Goal: Information Seeking & Learning: Learn about a topic

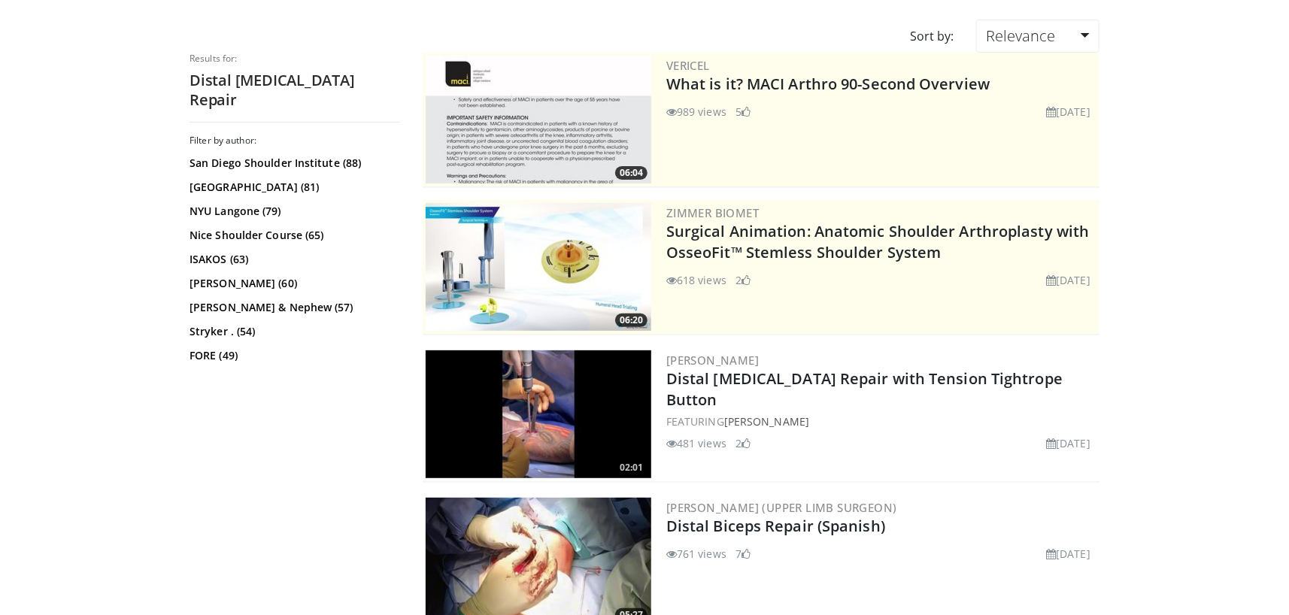
scroll to position [225, 0]
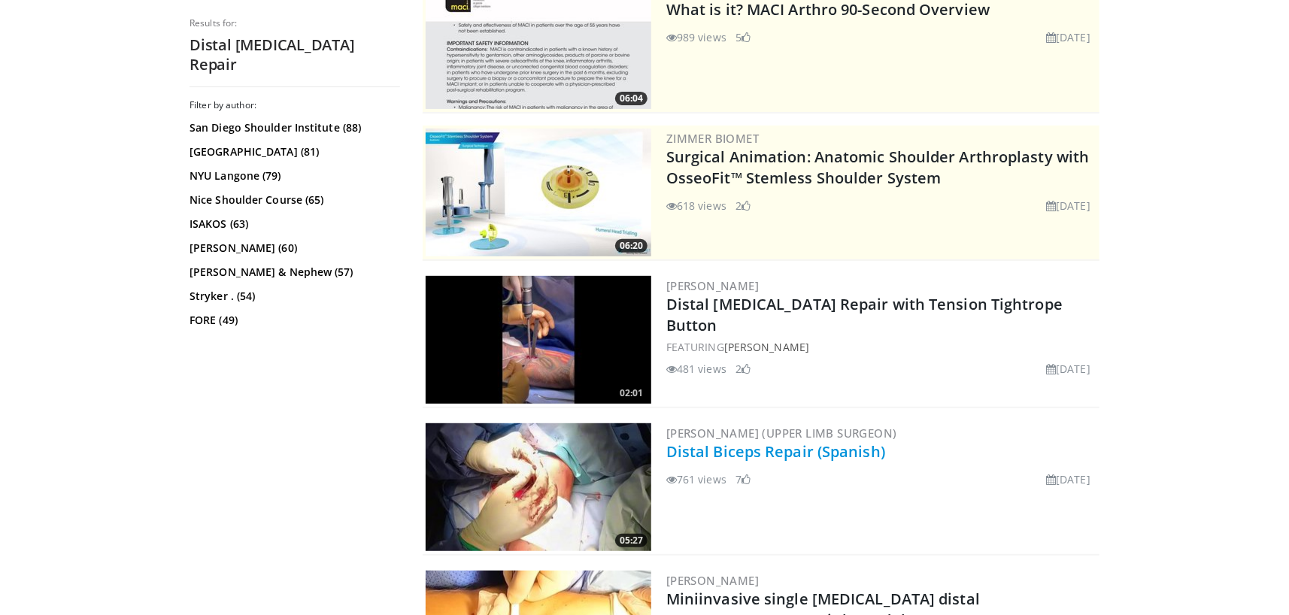
click at [762, 456] on link "Distal Biceps Repair (Spanish)" at bounding box center [775, 451] width 219 height 20
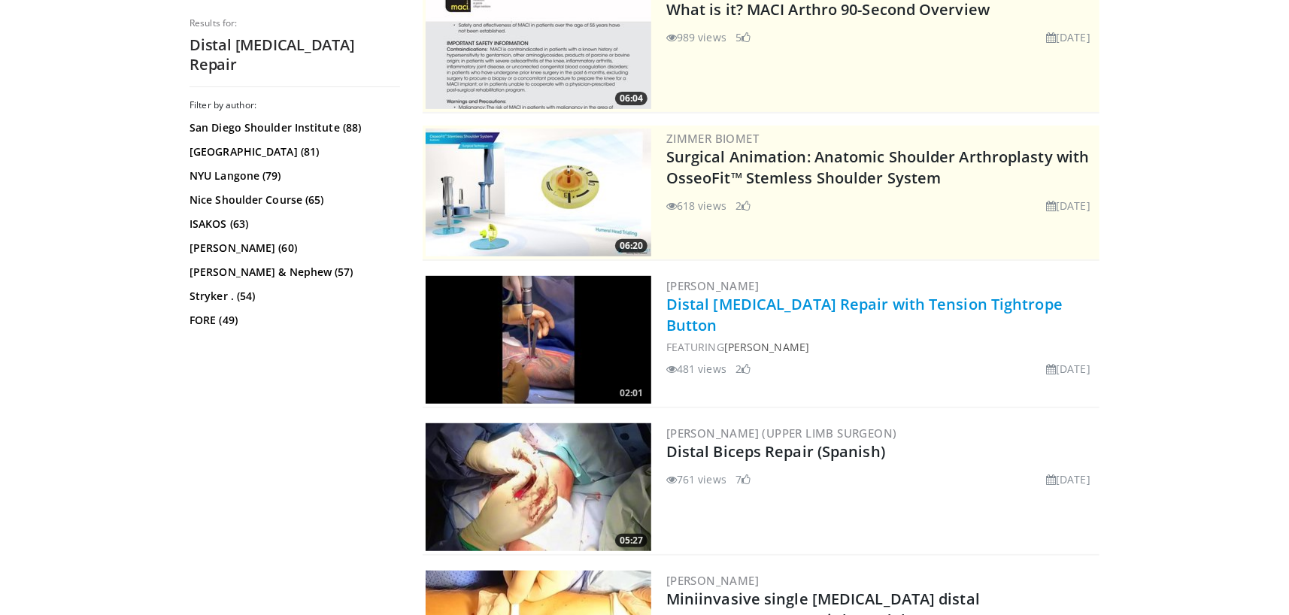
click at [726, 307] on link "Distal Biceps Repair with Tension Tightrope Button" at bounding box center [864, 314] width 396 height 41
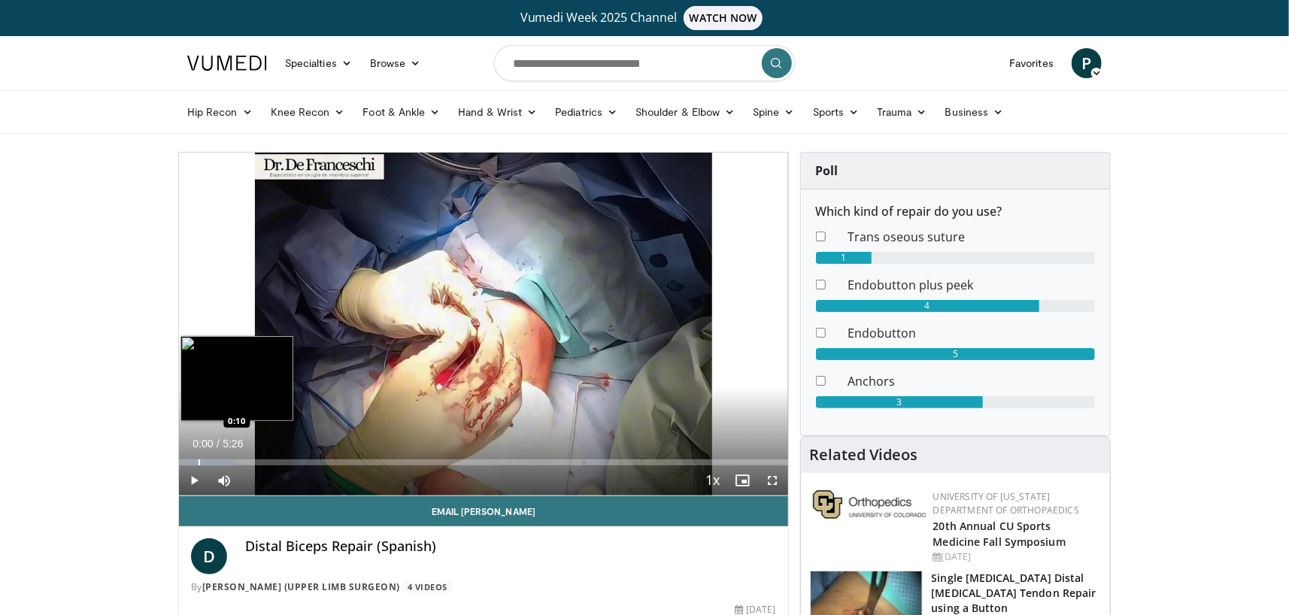
click at [199, 457] on div "Loaded : 9.18% 0:00 0:10" at bounding box center [483, 458] width 609 height 14
click at [186, 457] on div "Loaded : 18.31% 0:10 0:03" at bounding box center [483, 458] width 609 height 14
click at [189, 482] on span "Video Player" at bounding box center [194, 480] width 30 height 30
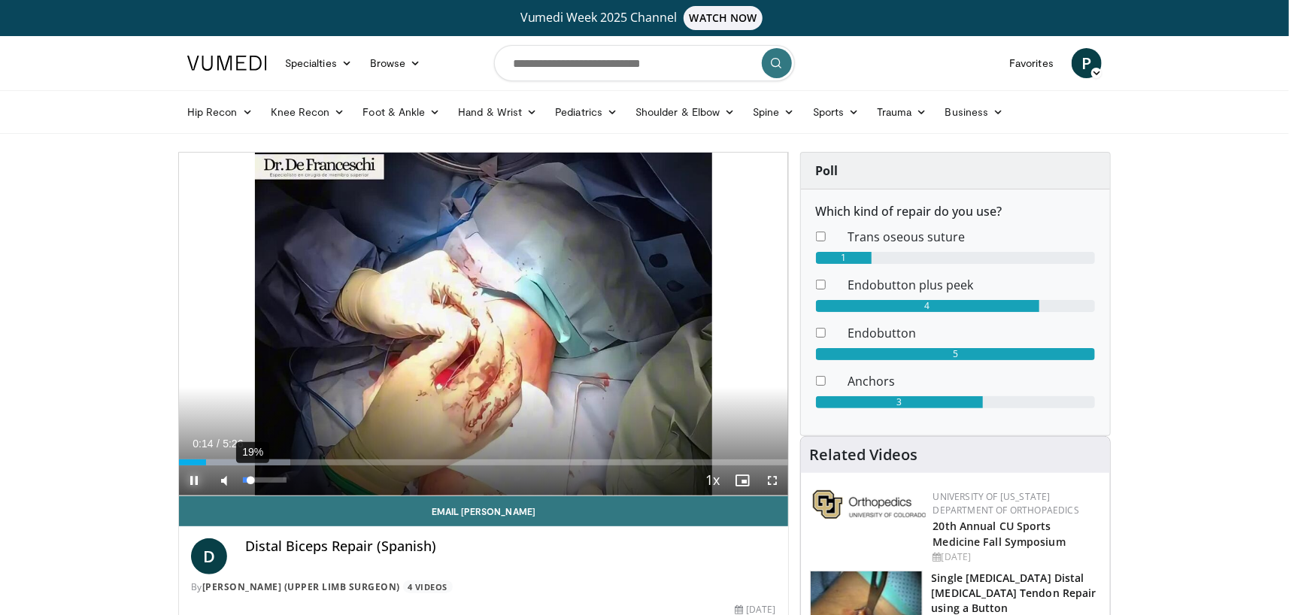
drag, startPoint x: 289, startPoint y: 477, endPoint x: 250, endPoint y: 483, distance: 39.6
click at [250, 483] on div "Volume Level" at bounding box center [247, 479] width 8 height 5
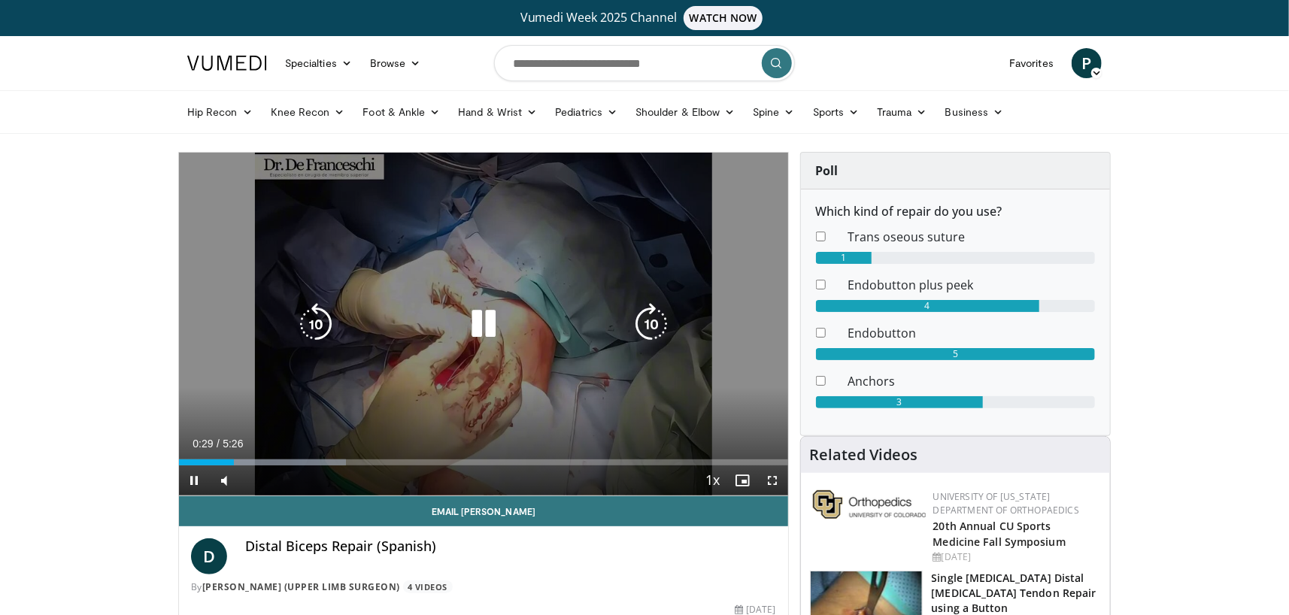
click at [673, 389] on div "10 seconds Tap to unmute" at bounding box center [483, 324] width 609 height 343
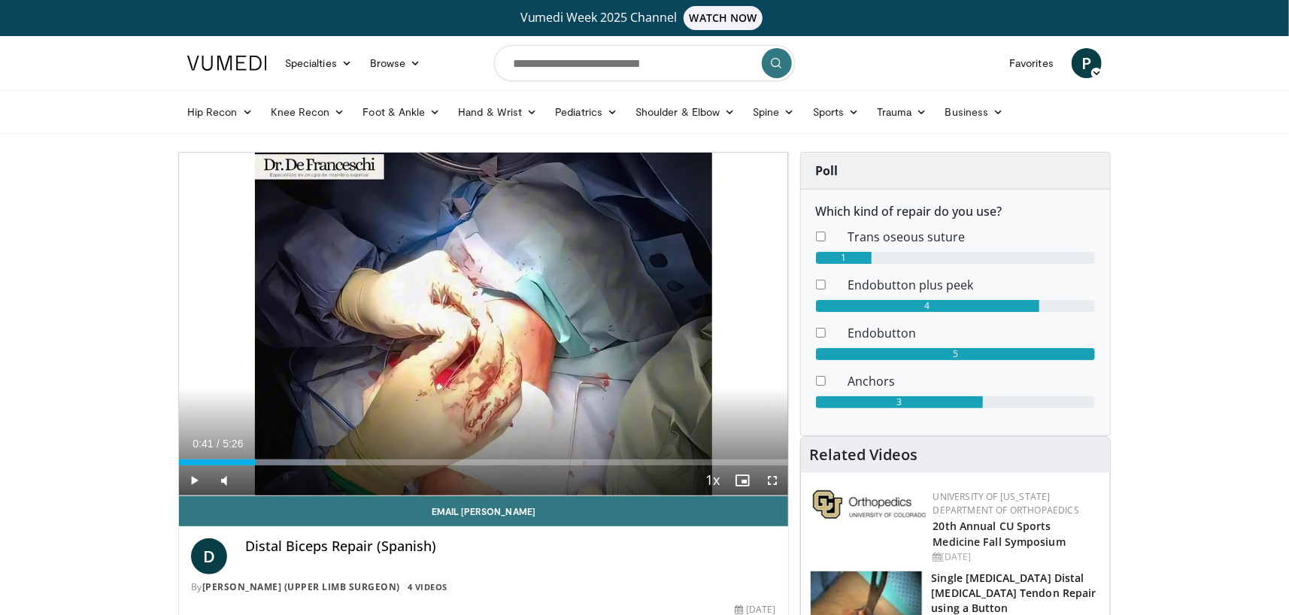
click at [256, 461] on div "Progress Bar" at bounding box center [257, 462] width 2 height 6
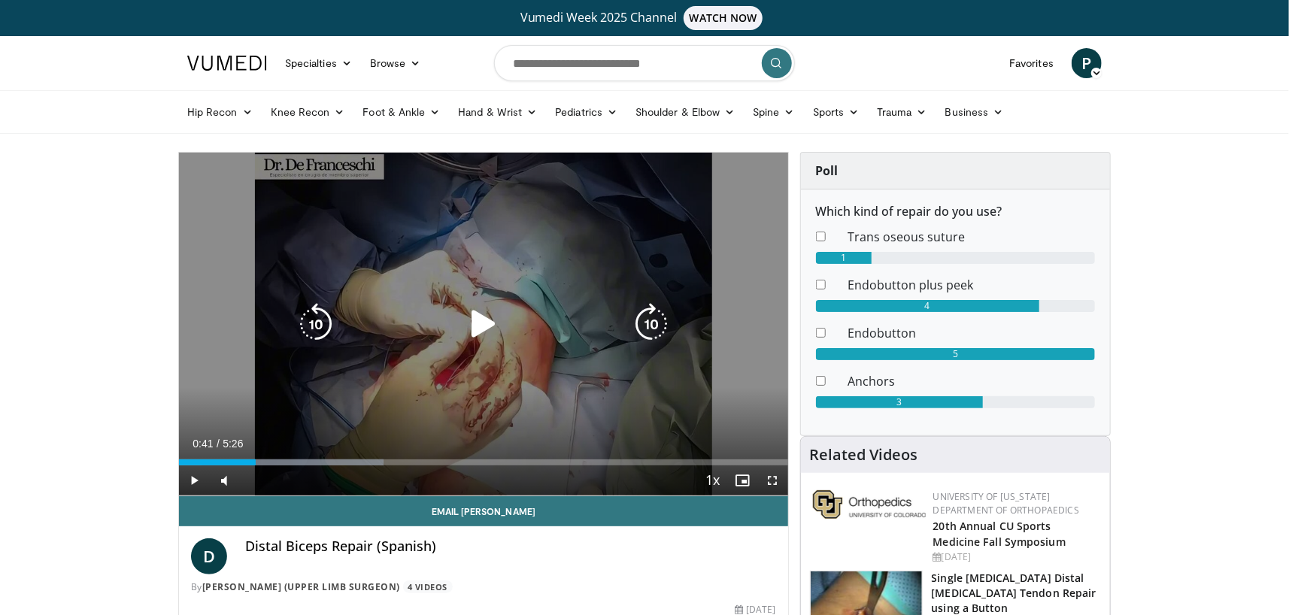
click at [339, 407] on div "10 seconds Tap to unmute" at bounding box center [483, 324] width 609 height 343
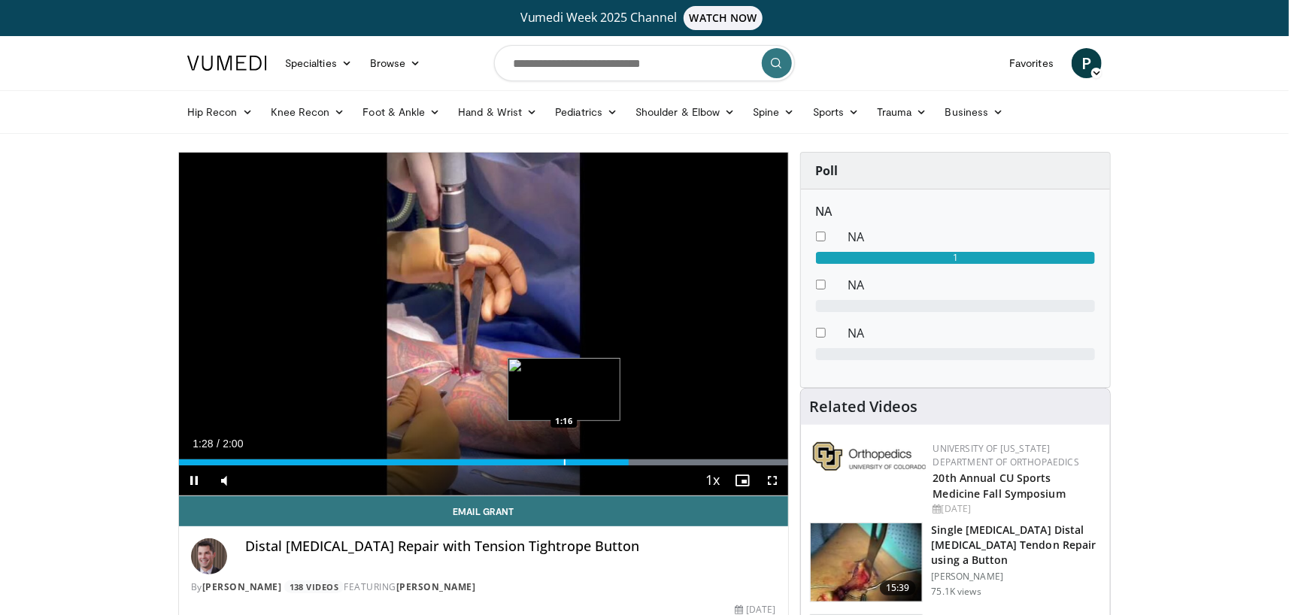
click at [564, 459] on div "Progress Bar" at bounding box center [565, 462] width 2 height 6
click at [538, 459] on div "Progress Bar" at bounding box center [539, 462] width 2 height 6
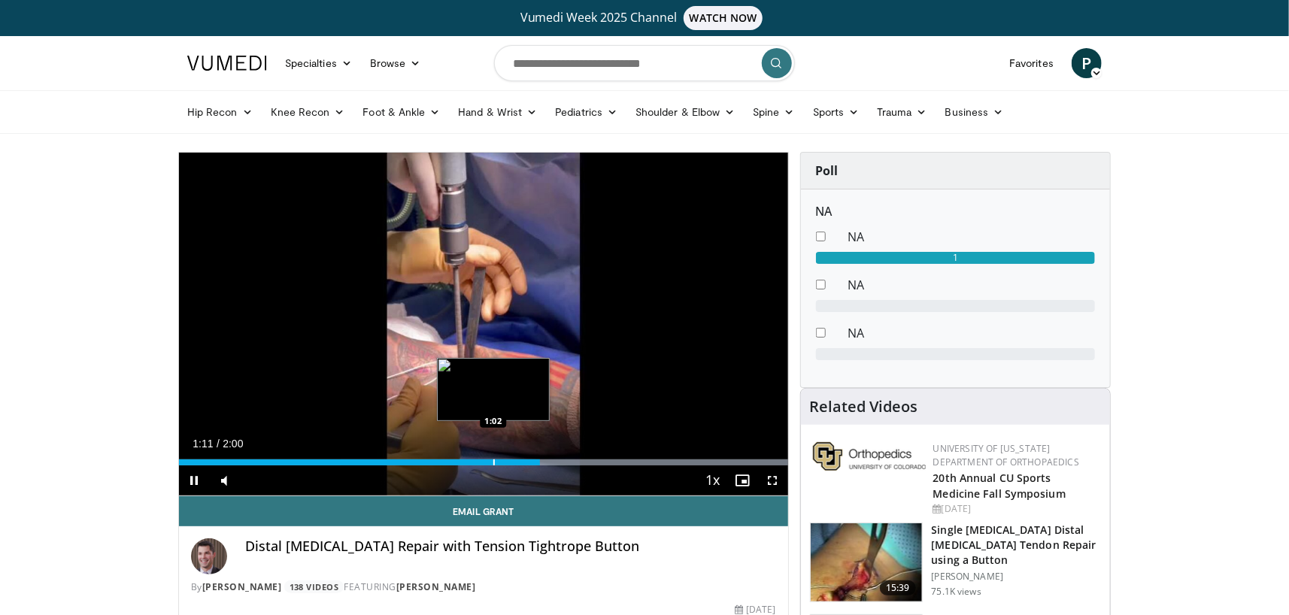
click at [493, 459] on div "Progress Bar" at bounding box center [494, 462] width 2 height 6
click at [482, 459] on div "Progress Bar" at bounding box center [483, 462] width 2 height 6
click at [498, 459] on div "Loaded : 100.00% 1:00 1:02" at bounding box center [483, 462] width 609 height 6
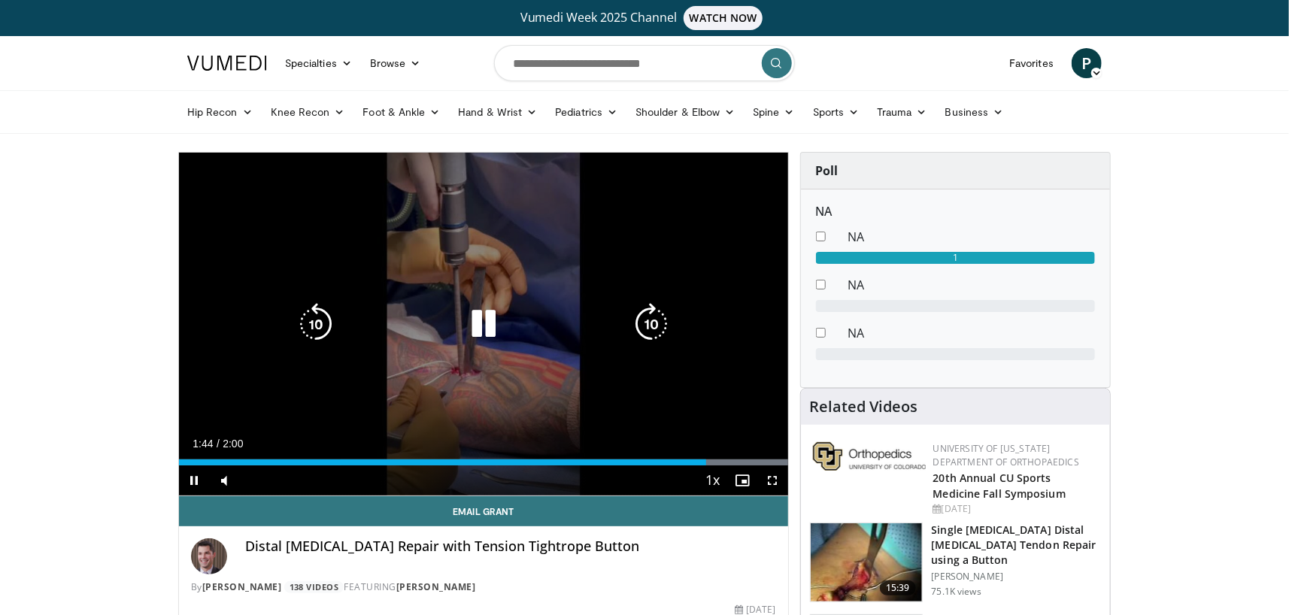
scroll to position [150, 0]
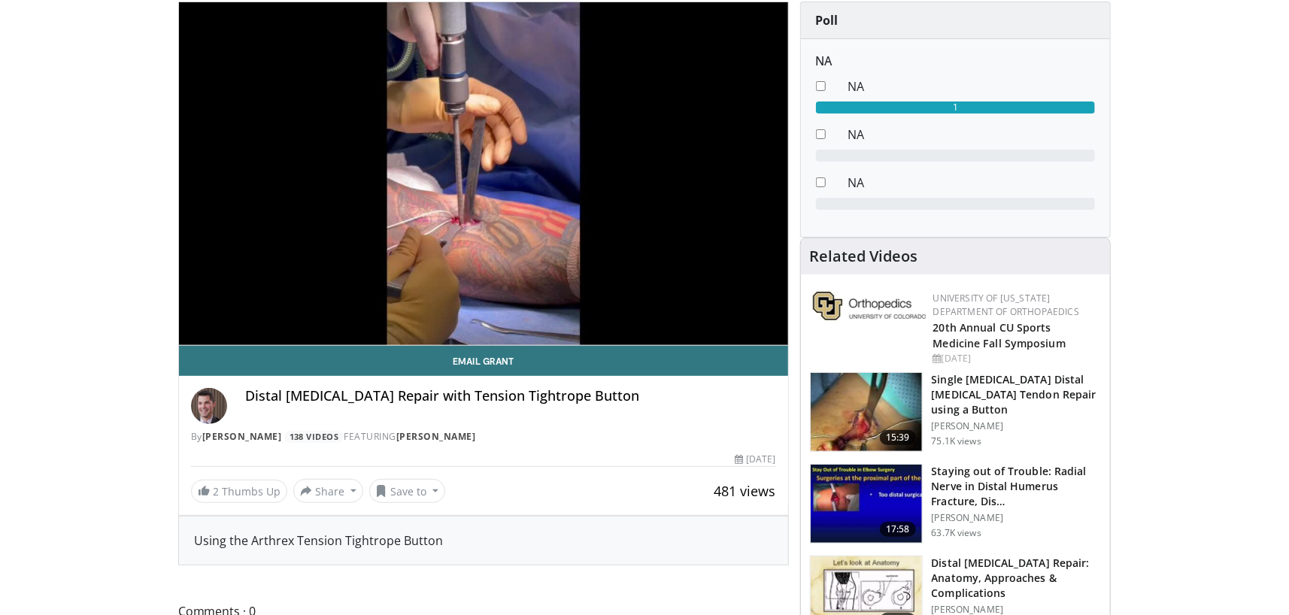
click at [894, 393] on img at bounding box center [865, 412] width 111 height 78
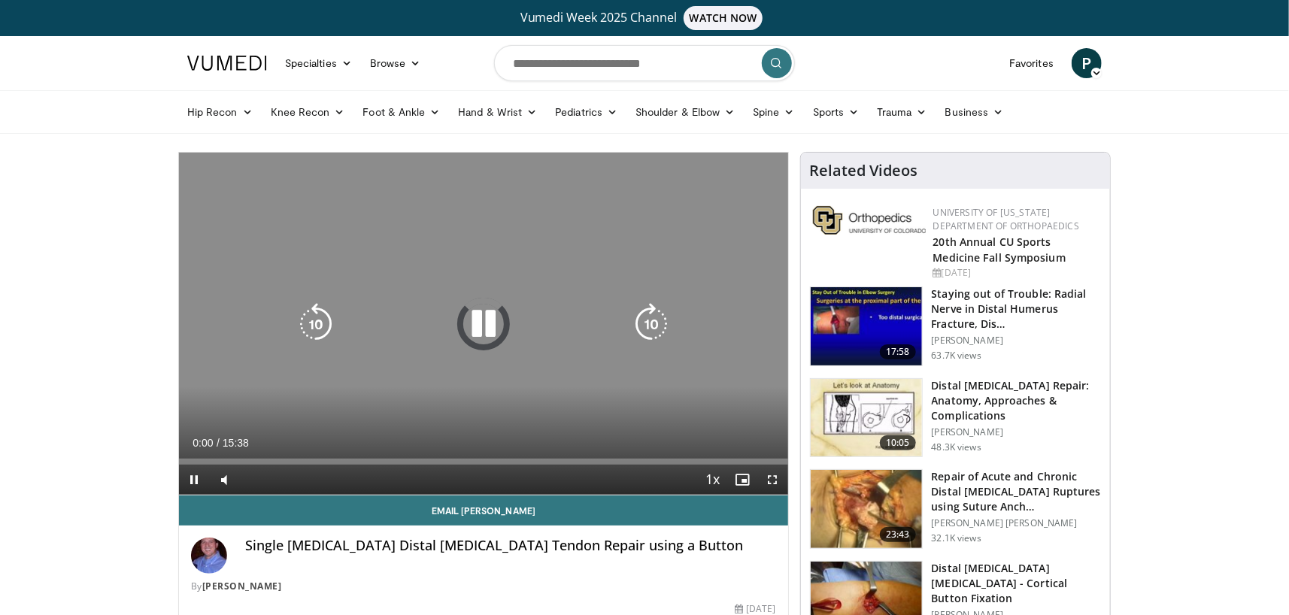
scroll to position [74, 0]
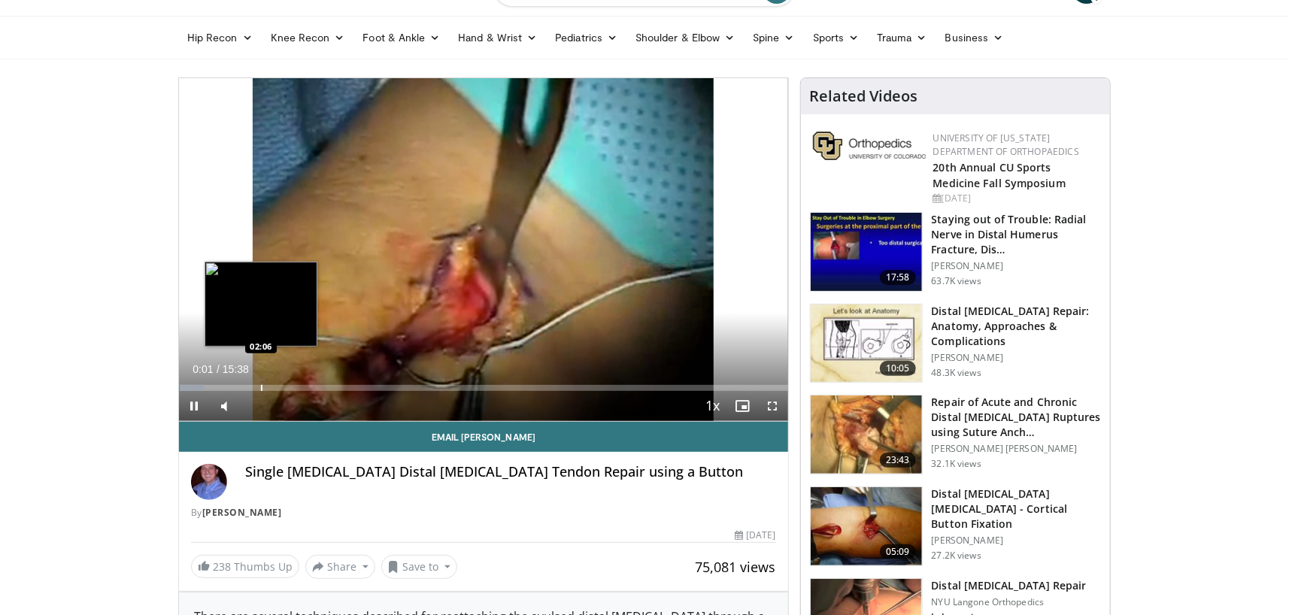
click at [261, 388] on div "Progress Bar" at bounding box center [262, 388] width 2 height 6
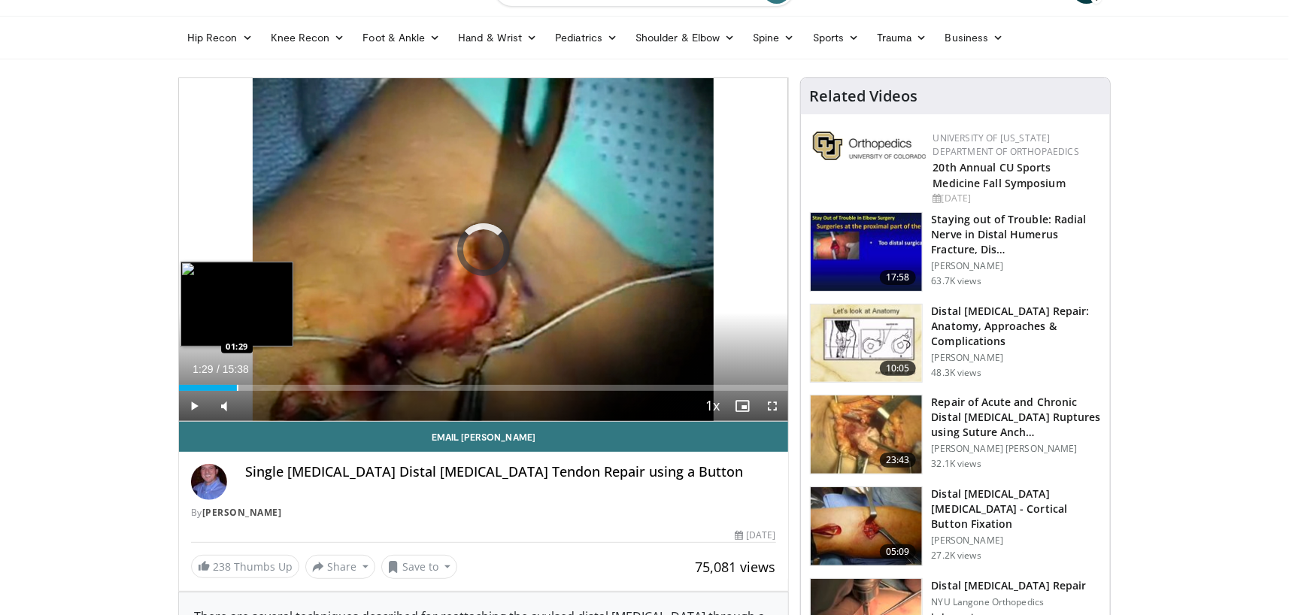
click at [237, 386] on div "Progress Bar" at bounding box center [238, 388] width 2 height 6
click at [253, 385] on div "Progress Bar" at bounding box center [254, 388] width 2 height 6
click at [259, 385] on div "Progress Bar" at bounding box center [260, 388] width 2 height 6
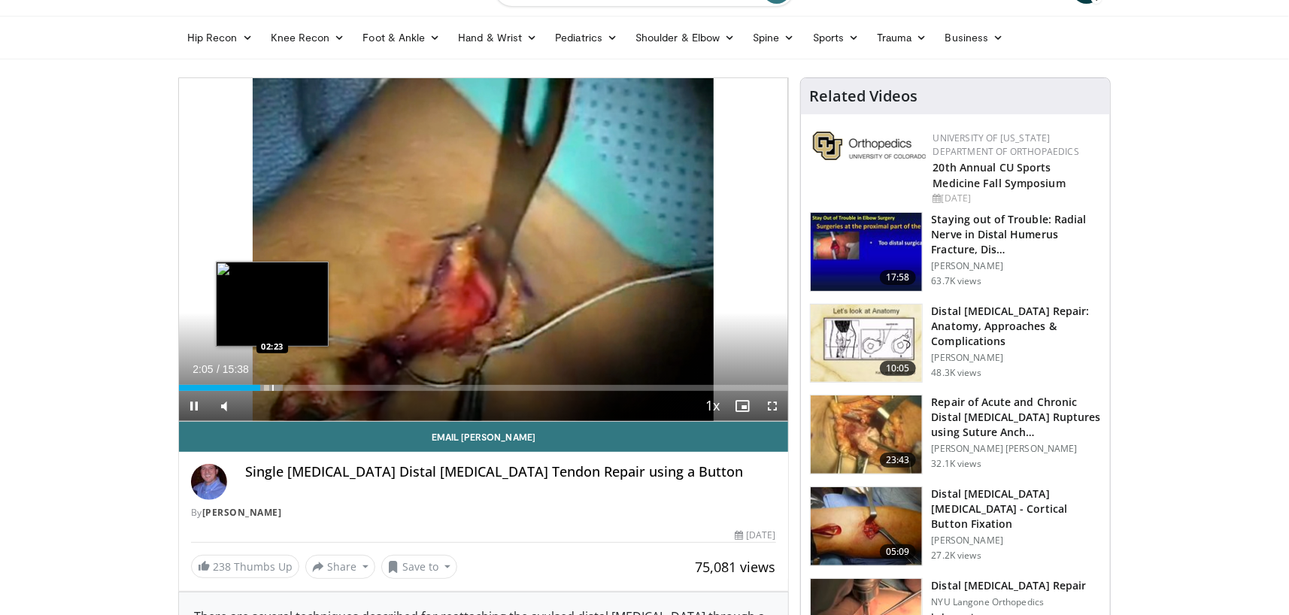
click at [273, 386] on div "Progress Bar" at bounding box center [273, 388] width 2 height 6
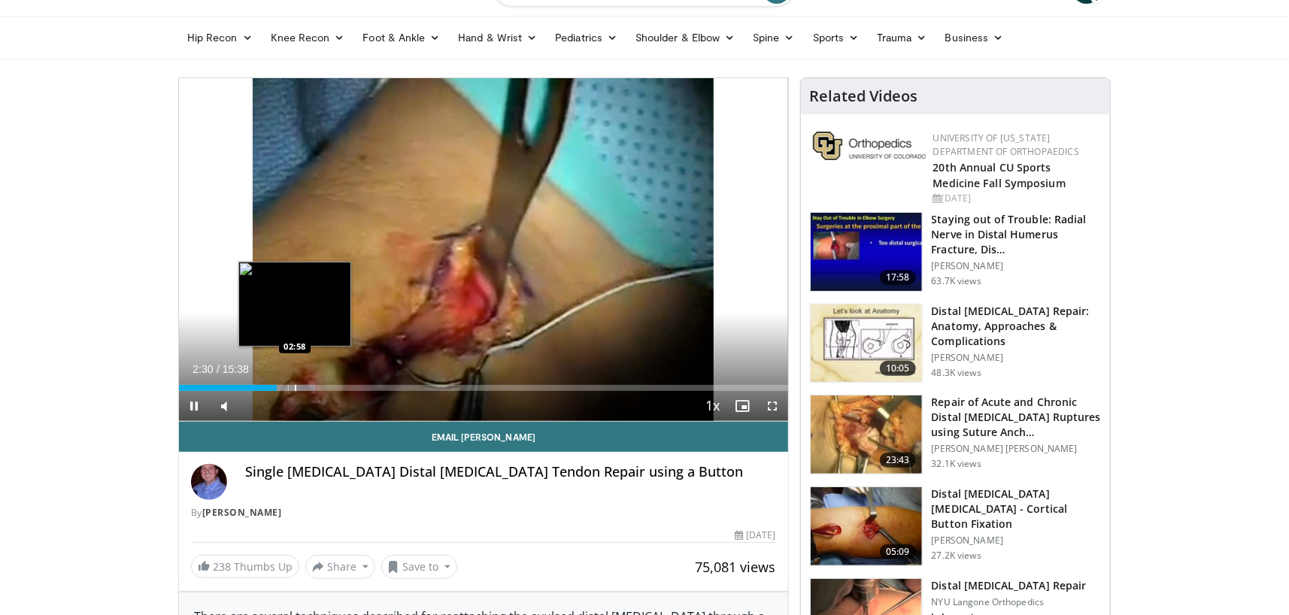
click at [295, 387] on div "Progress Bar" at bounding box center [296, 388] width 2 height 6
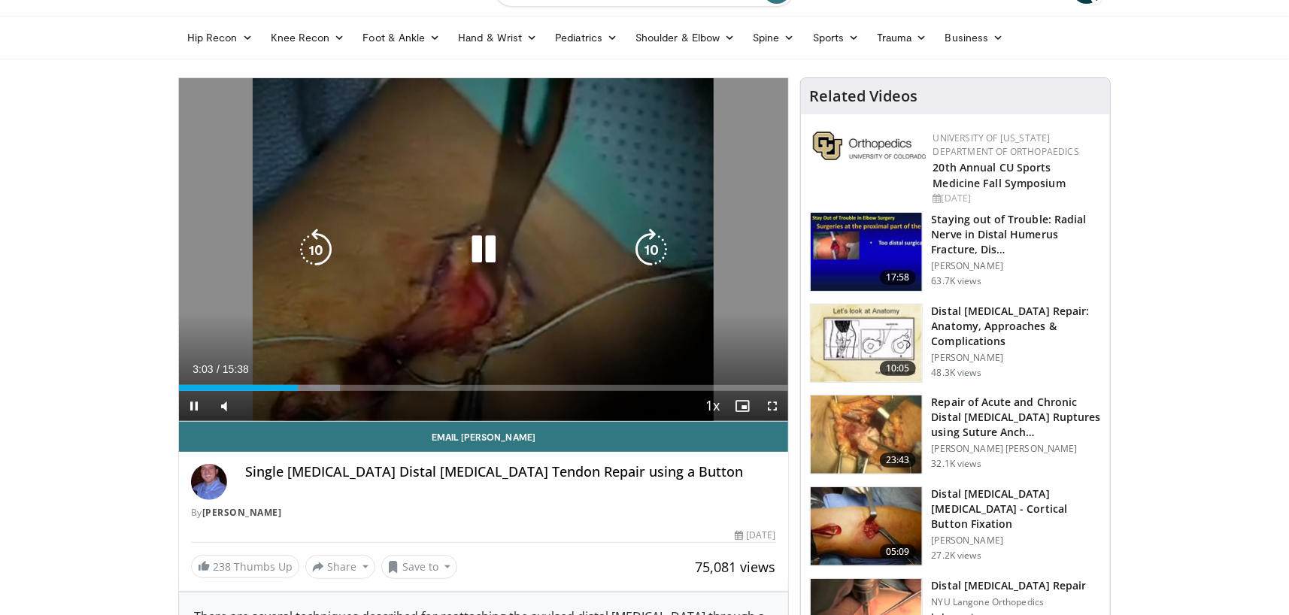
click at [448, 351] on div "10 seconds Tap to unmute" at bounding box center [483, 249] width 609 height 343
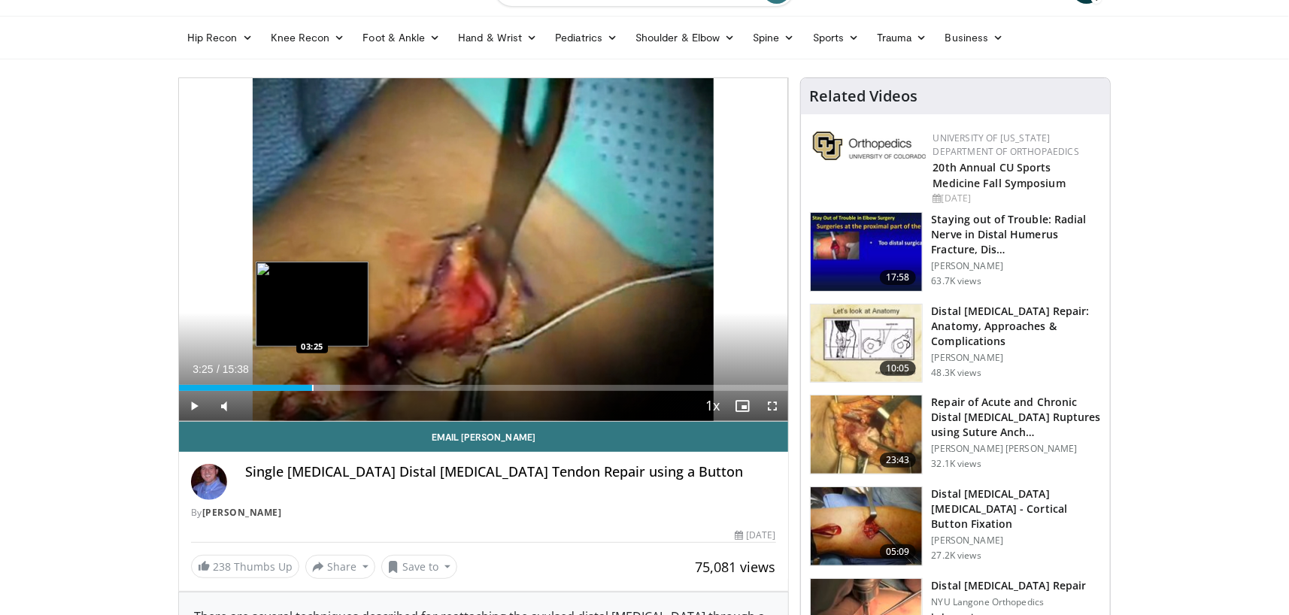
click at [312, 386] on div "Progress Bar" at bounding box center [313, 388] width 2 height 6
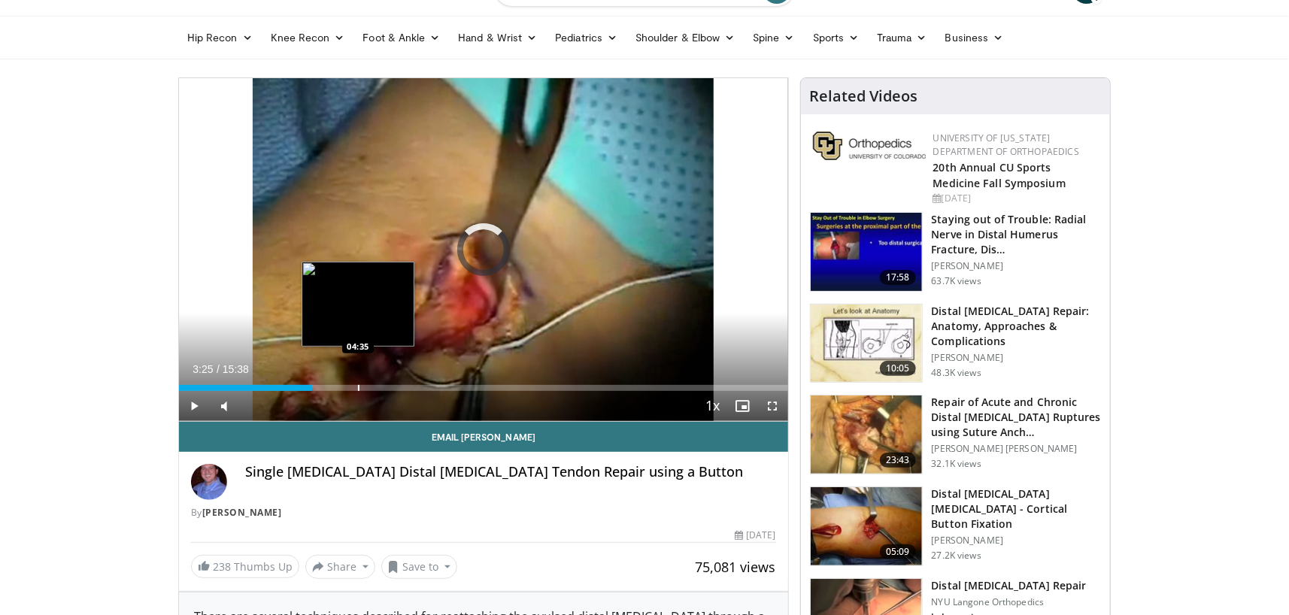
click at [359, 386] on div "Progress Bar" at bounding box center [359, 388] width 2 height 6
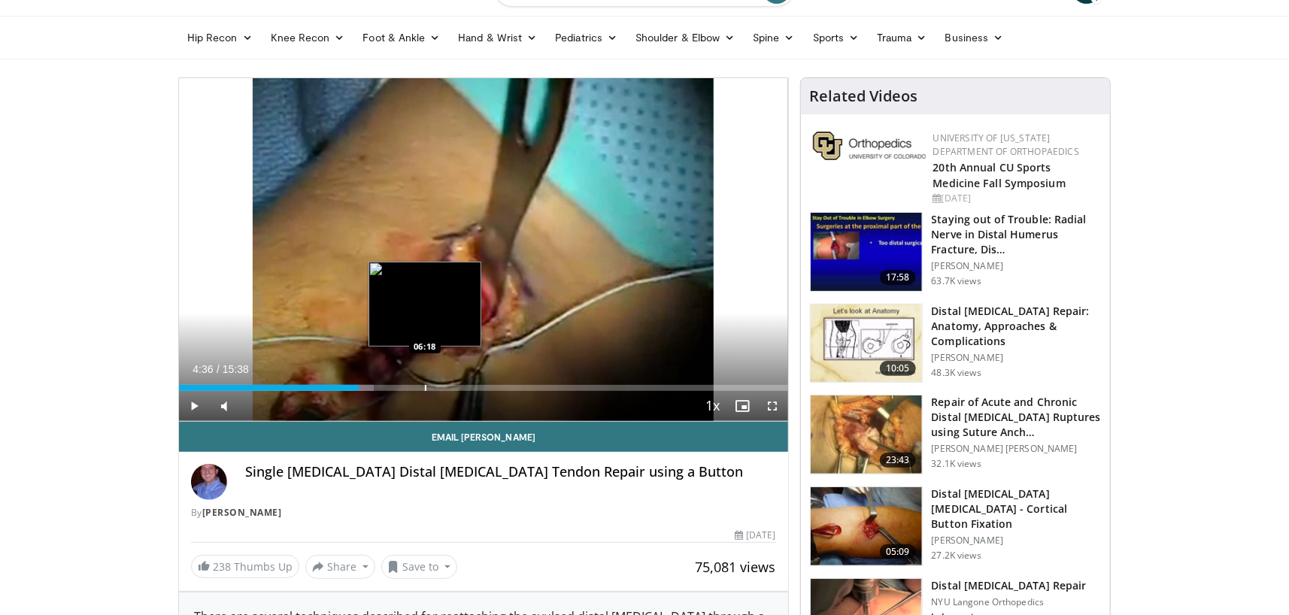
click at [426, 386] on div "Progress Bar" at bounding box center [426, 388] width 2 height 6
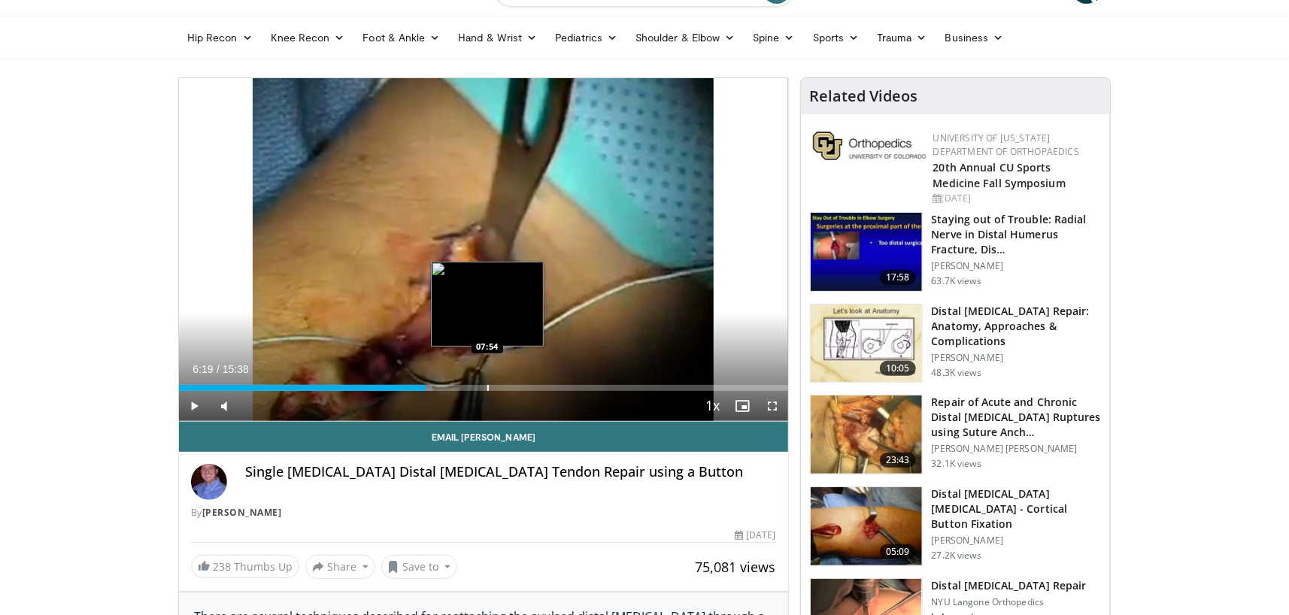
click at [487, 387] on div "Progress Bar" at bounding box center [488, 388] width 2 height 6
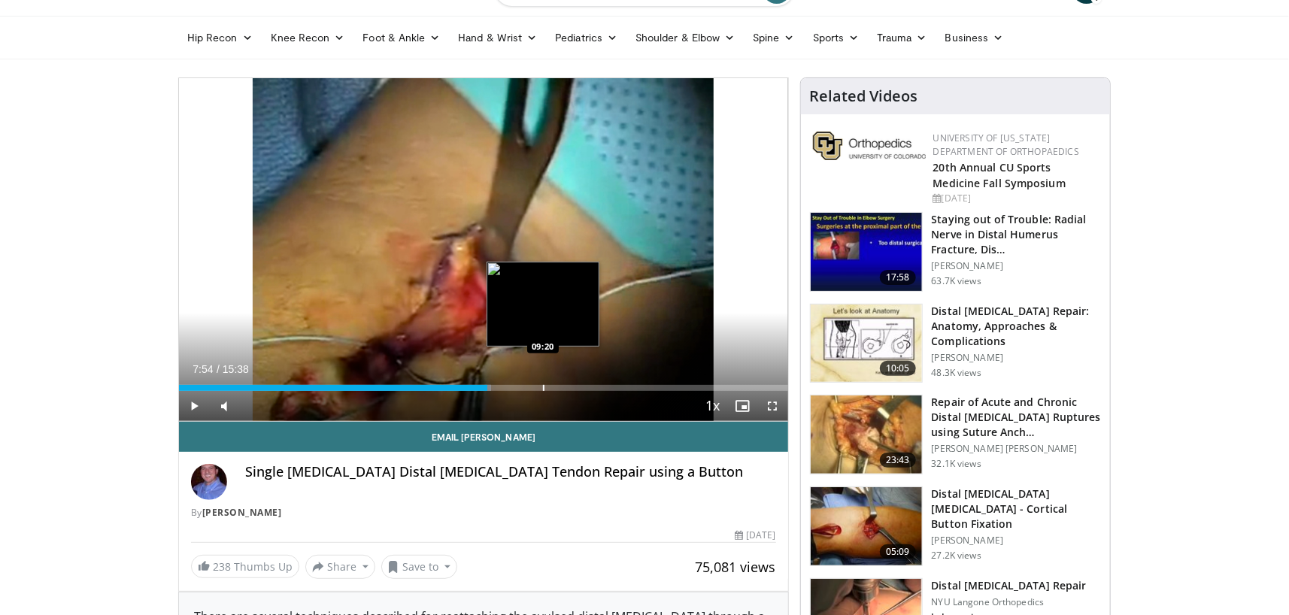
click at [543, 385] on div "Progress Bar" at bounding box center [544, 388] width 2 height 6
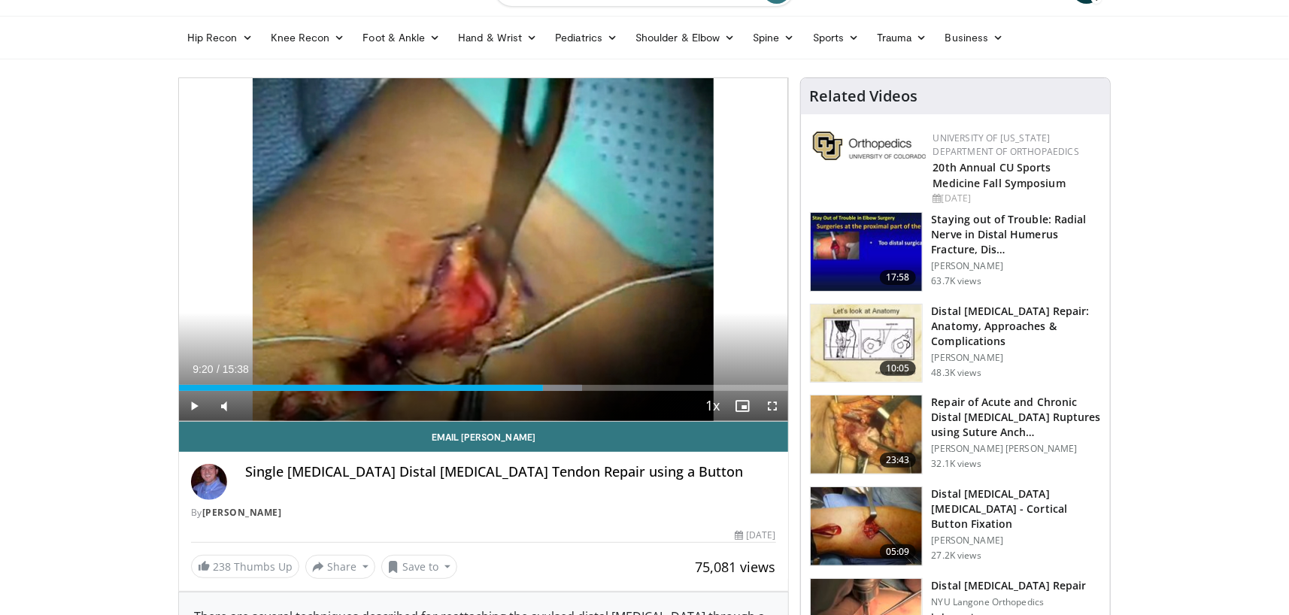
click at [1005, 322] on h3 "Distal Biceps Repair: Anatomy, Approaches & Complications" at bounding box center [1015, 326] width 169 height 45
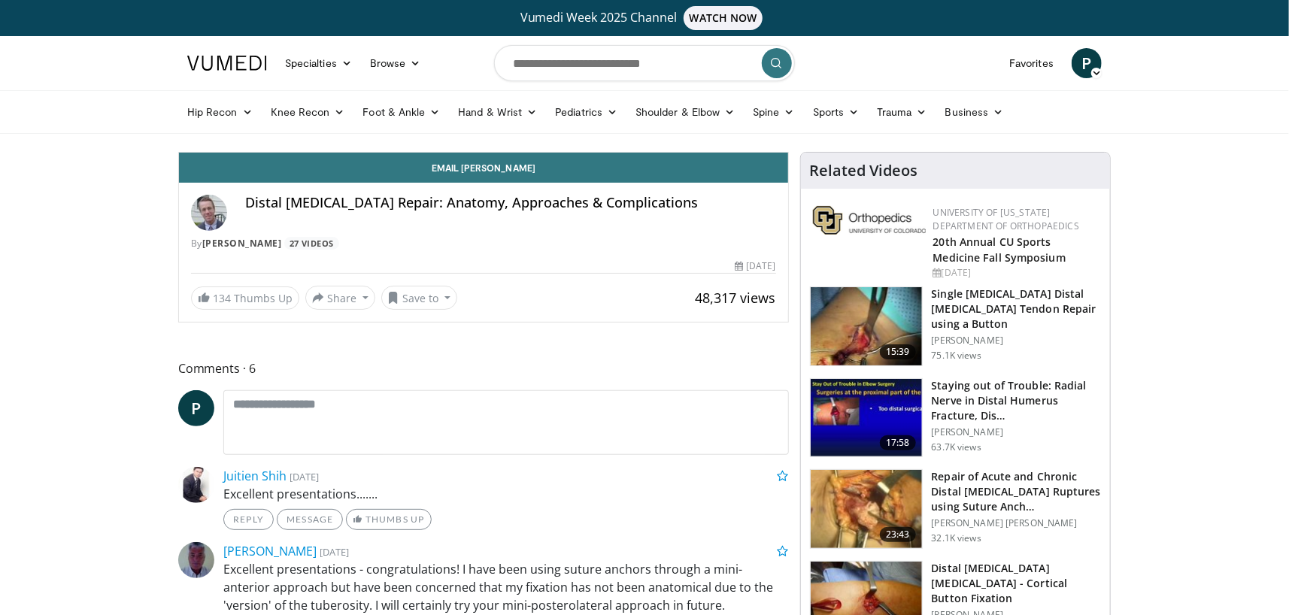
click at [386, 210] on h4 "Distal [MEDICAL_DATA] Repair: Anatomy, Approaches & Complications" at bounding box center [510, 203] width 531 height 17
drag, startPoint x: 245, startPoint y: 221, endPoint x: 239, endPoint y: 226, distance: 8.0
click at [239, 226] on div "Distal Biceps Repair: Anatomy, Approaches & Complications By Scott Steinmann 27…" at bounding box center [483, 223] width 585 height 56
click at [747, 295] on span "48,317 views" at bounding box center [735, 298] width 80 height 18
click at [707, 299] on span "48,317 views" at bounding box center [735, 298] width 80 height 18
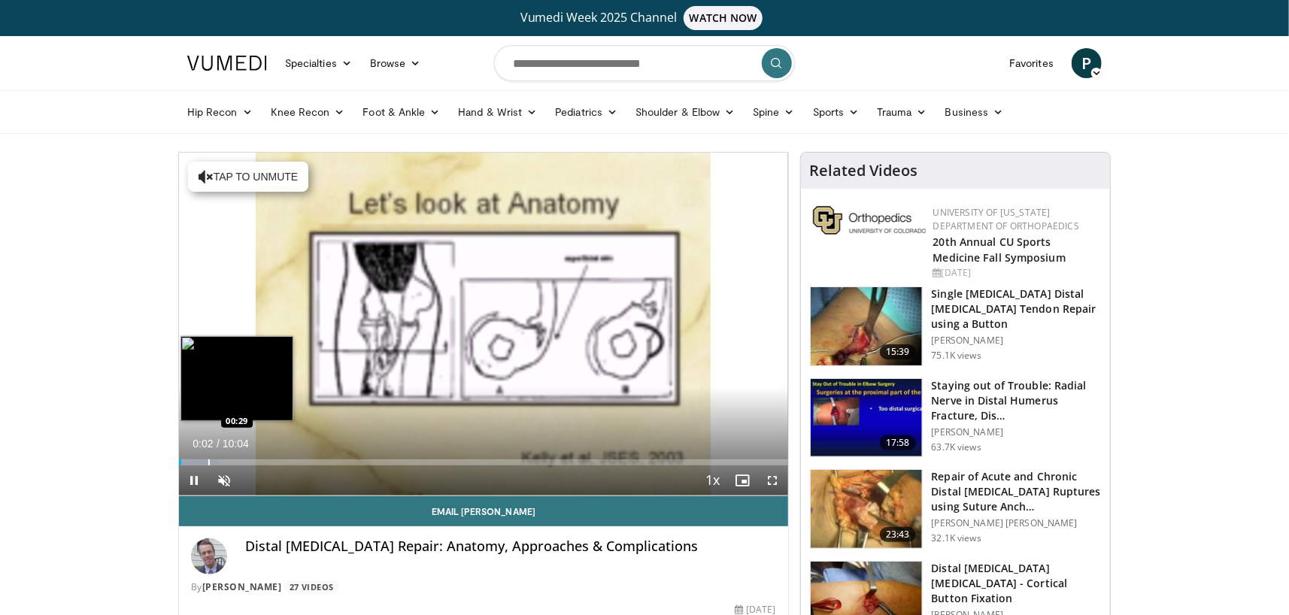
click at [210, 459] on div "Loaded : 6.60% 00:02 00:29" at bounding box center [483, 462] width 609 height 6
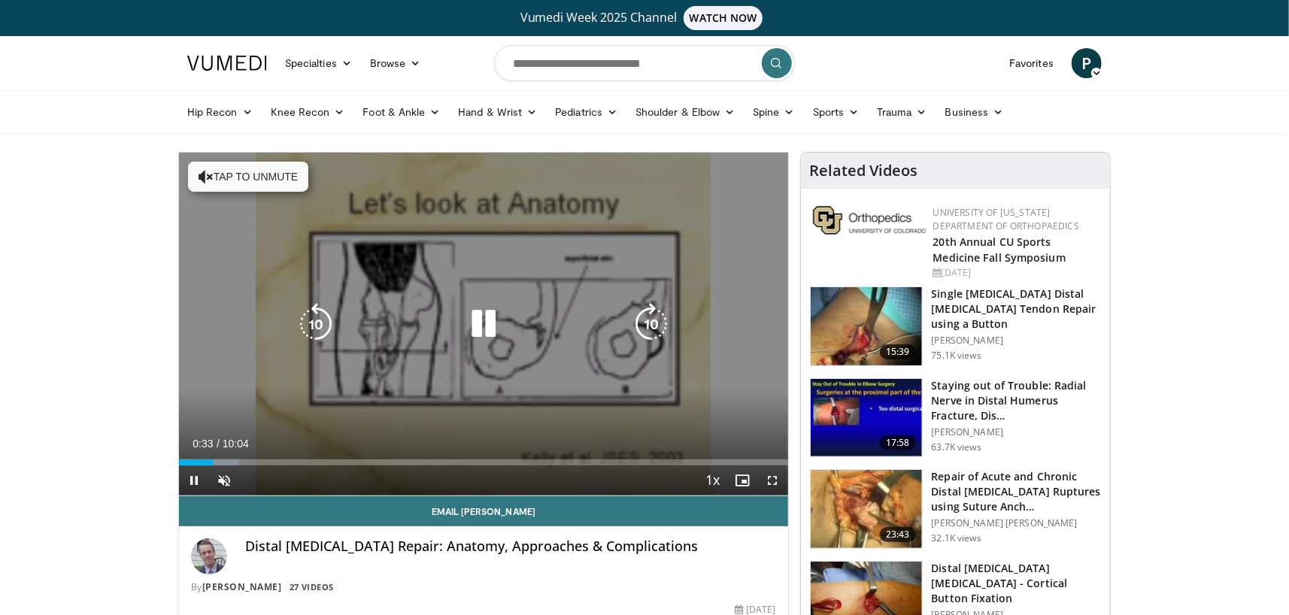
click at [339, 377] on div "10 seconds Tap to unmute" at bounding box center [483, 324] width 609 height 343
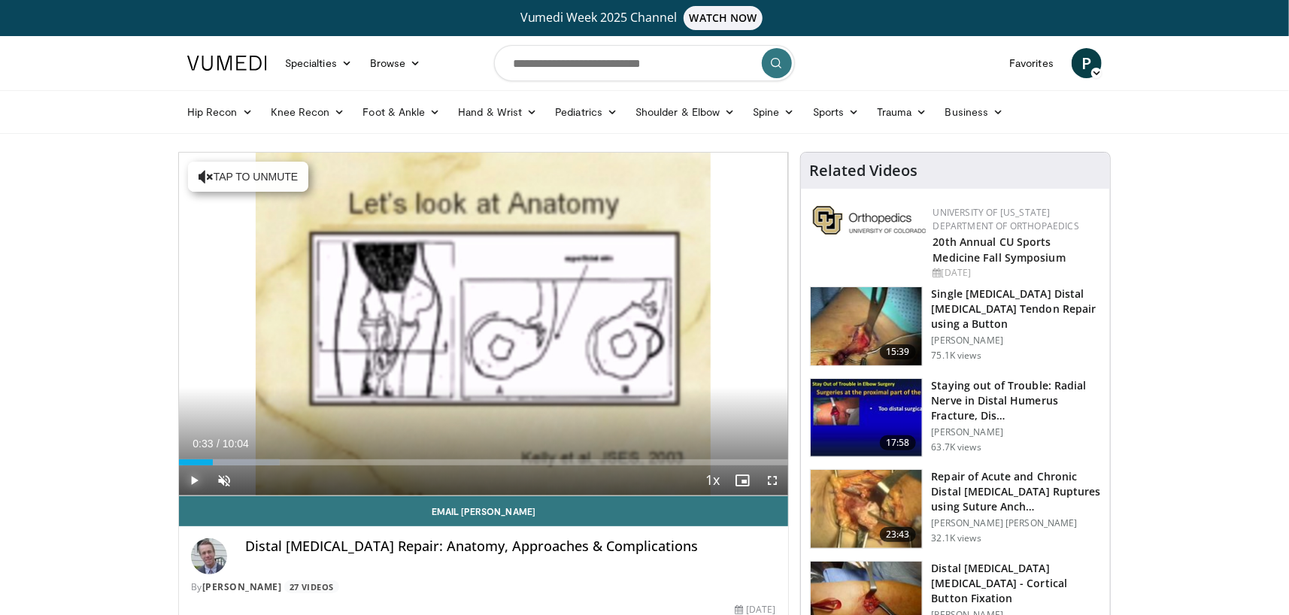
click at [193, 485] on span "Video Player" at bounding box center [194, 480] width 30 height 30
click at [250, 479] on div "Volume Level" at bounding box center [246, 479] width 7 height 5
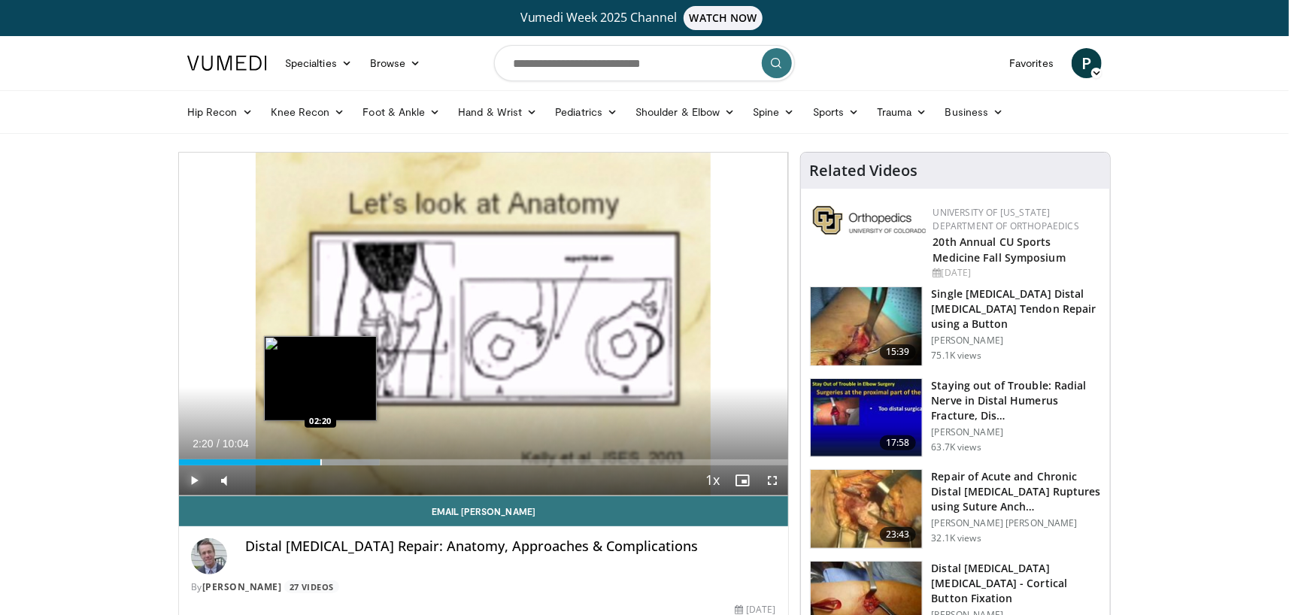
click at [320, 459] on div "Progress Bar" at bounding box center [321, 462] width 2 height 6
click at [332, 459] on div "Progress Bar" at bounding box center [333, 462] width 2 height 6
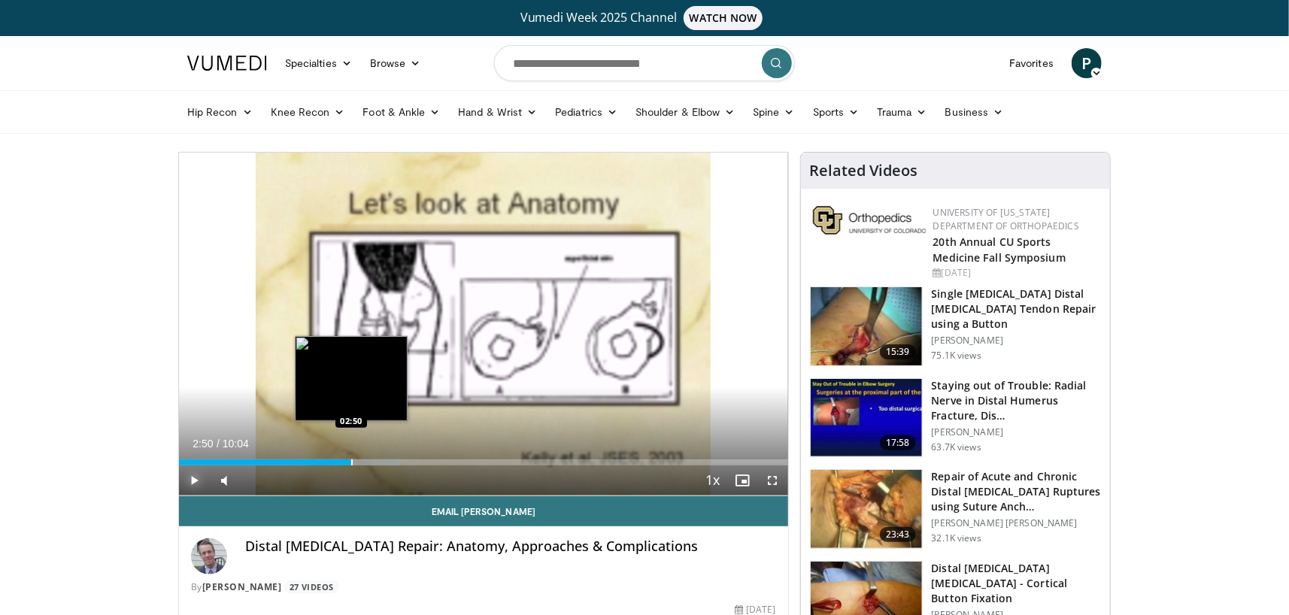
click at [351, 459] on div "Progress Bar" at bounding box center [352, 462] width 2 height 6
click at [371, 459] on div "Progress Bar" at bounding box center [372, 462] width 2 height 6
click at [381, 459] on div "Progress Bar" at bounding box center [382, 462] width 2 height 6
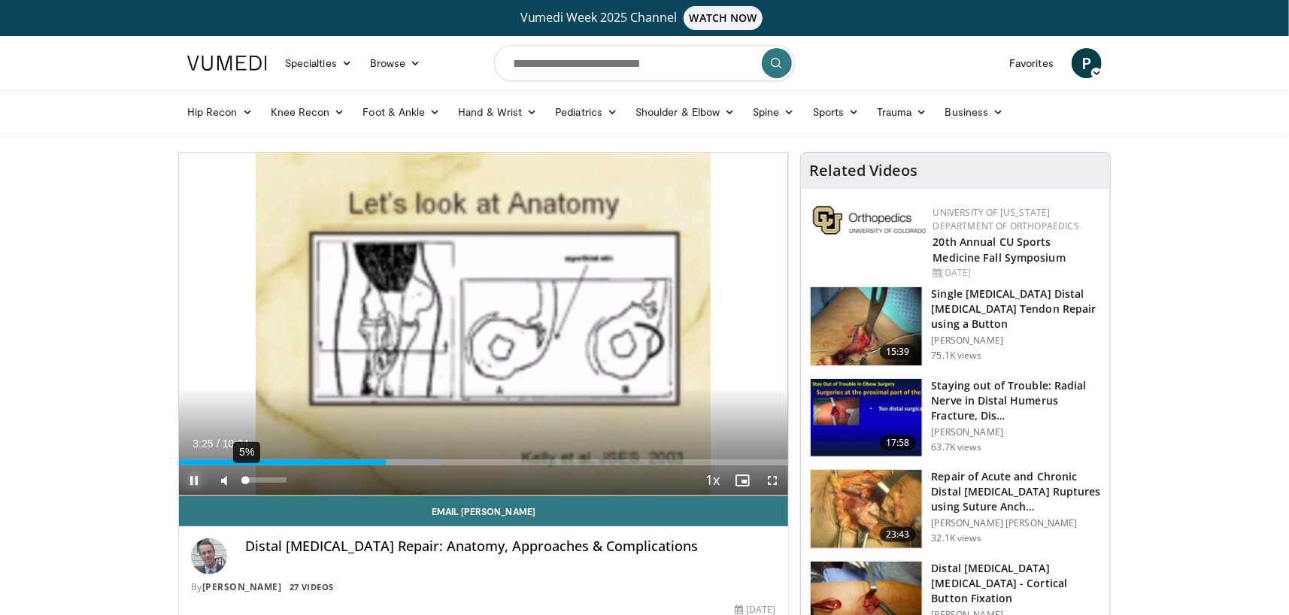
click at [245, 481] on div "Volume Level" at bounding box center [244, 479] width 2 height 5
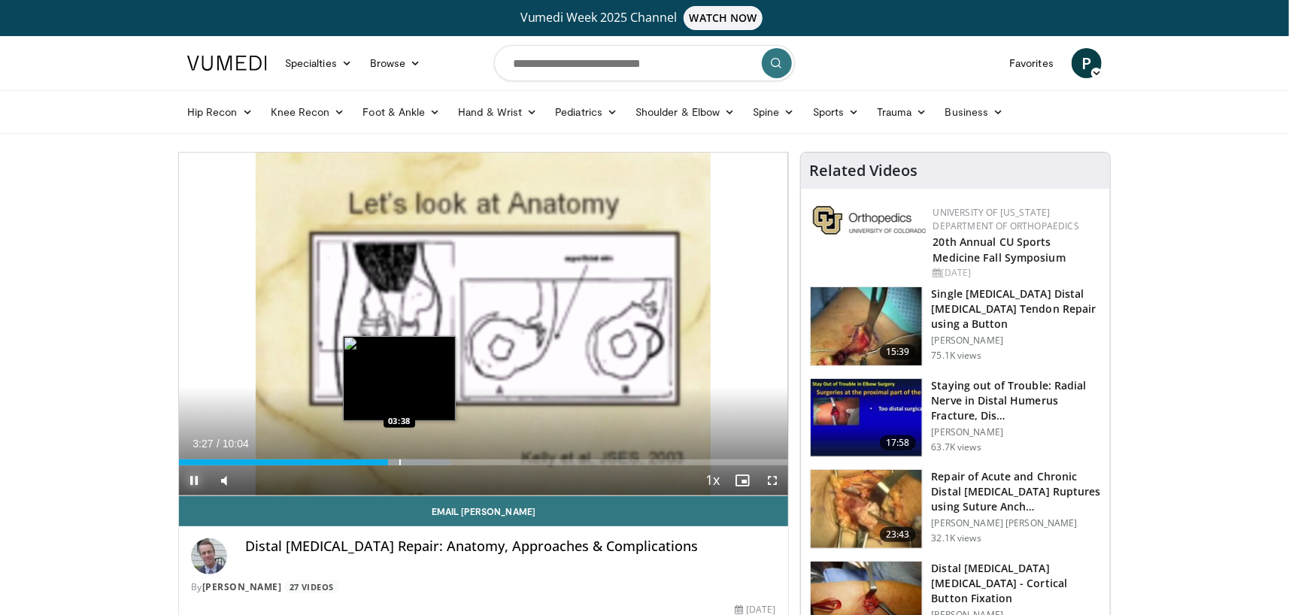
click at [399, 461] on div "Progress Bar" at bounding box center [400, 462] width 2 height 6
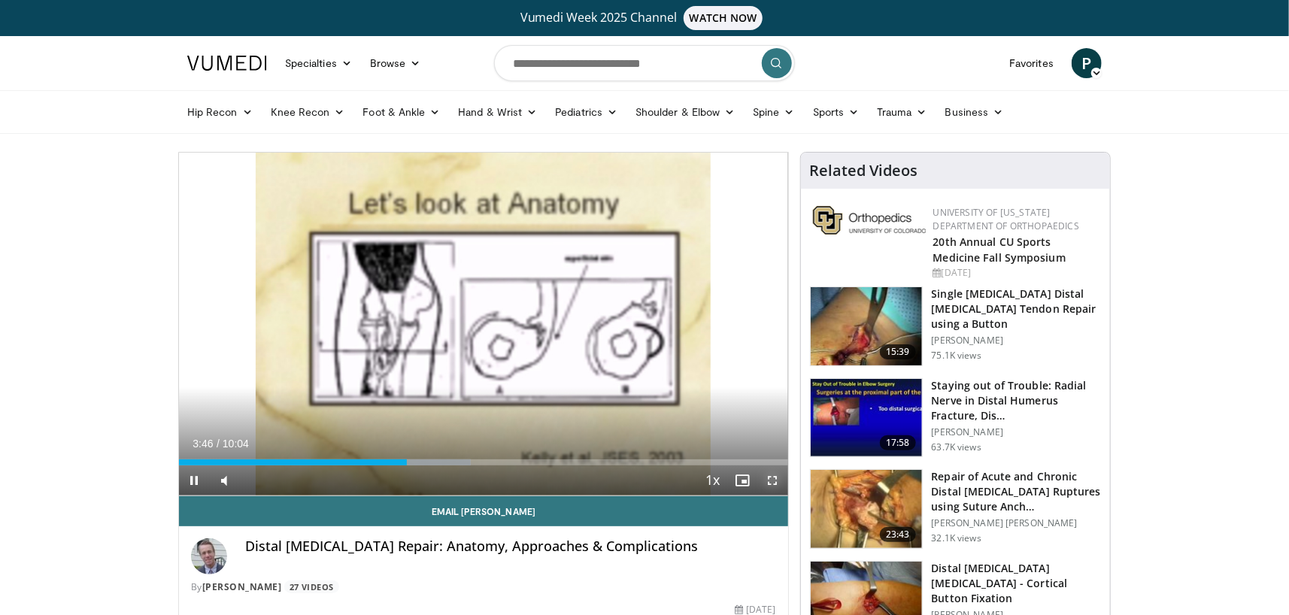
click at [783, 478] on span "Video Player" at bounding box center [773, 480] width 30 height 30
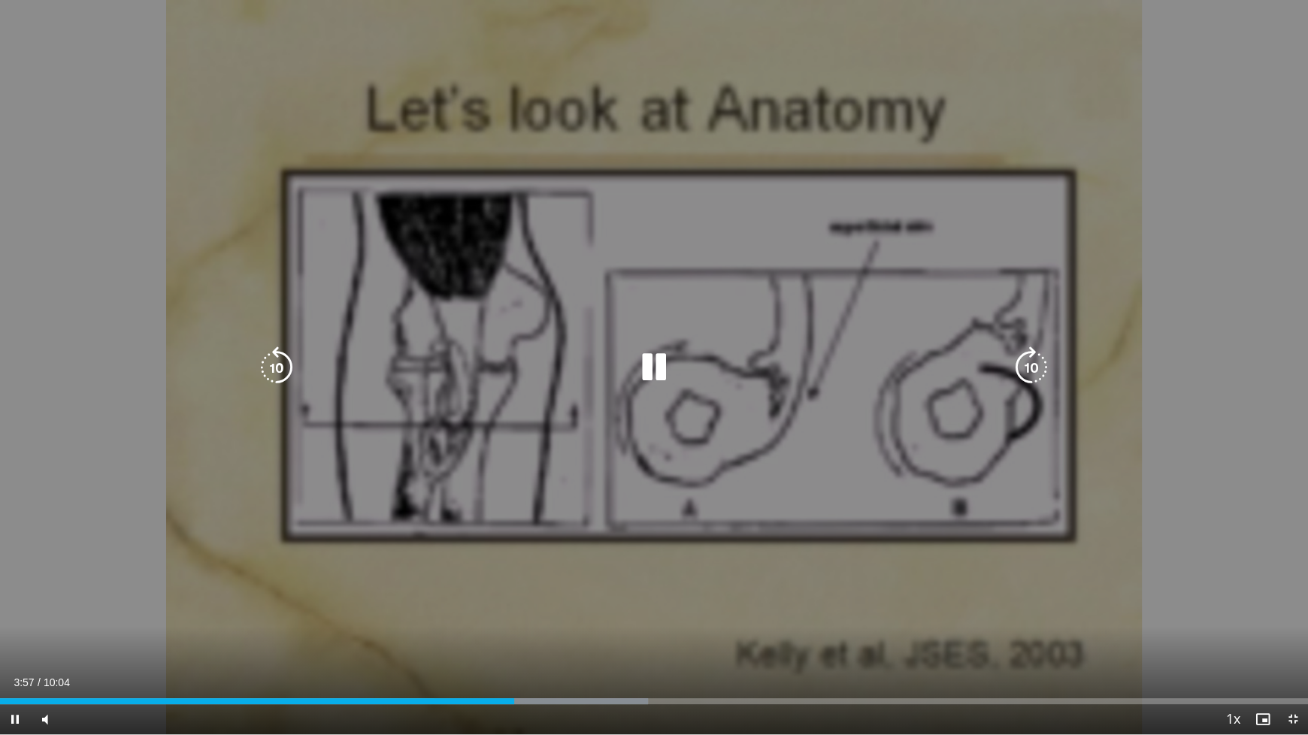
click at [831, 416] on div "10 seconds Tap to unmute" at bounding box center [654, 367] width 1308 height 734
click at [747, 569] on div "10 seconds Tap to unmute" at bounding box center [654, 367] width 1308 height 735
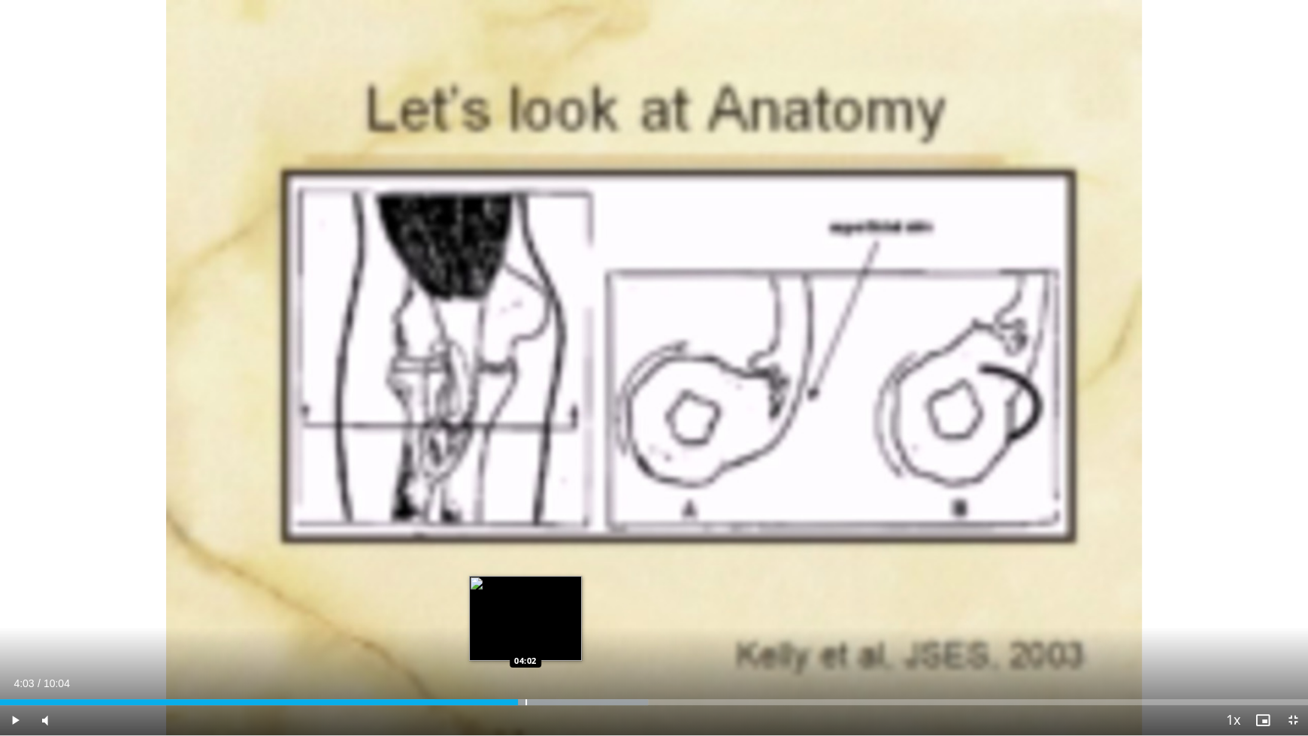
click at [526, 614] on div "Progress Bar" at bounding box center [526, 702] width 2 height 6
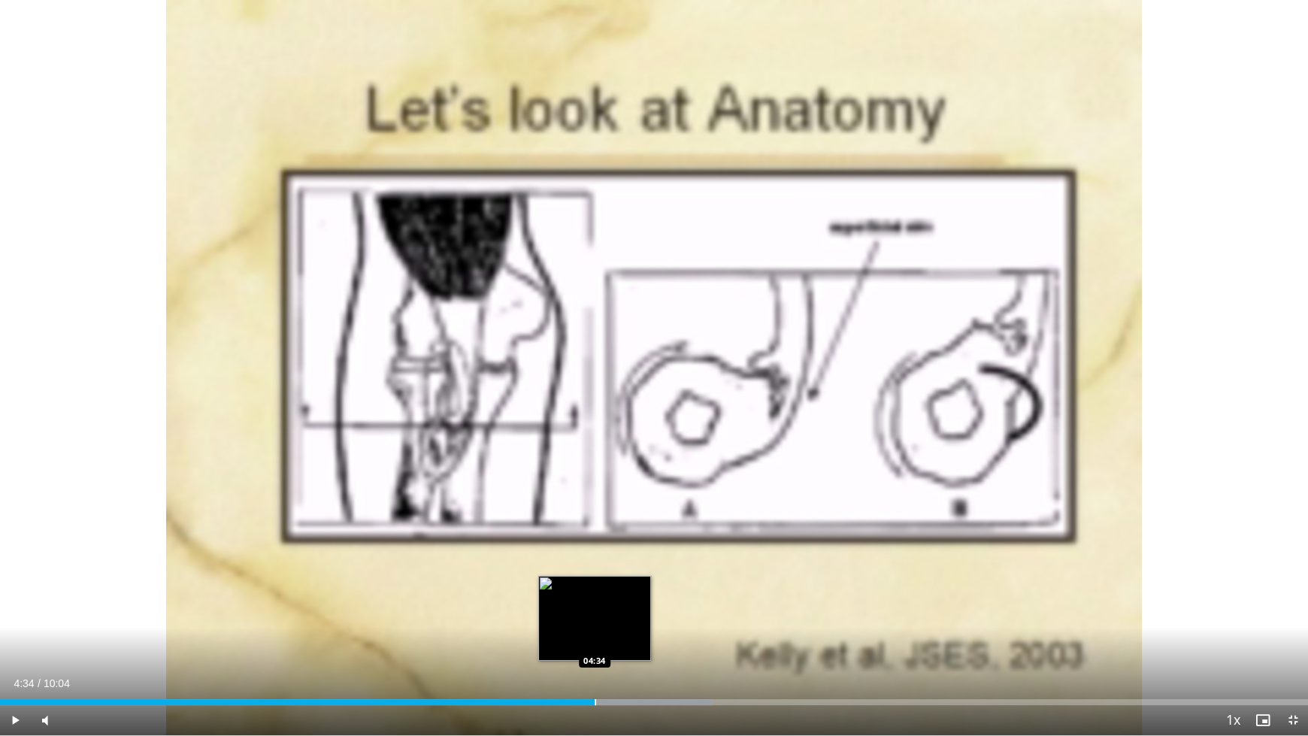
click at [595, 614] on div "Progress Bar" at bounding box center [596, 702] width 2 height 6
click at [634, 614] on div "Progress Bar" at bounding box center [635, 702] width 2 height 6
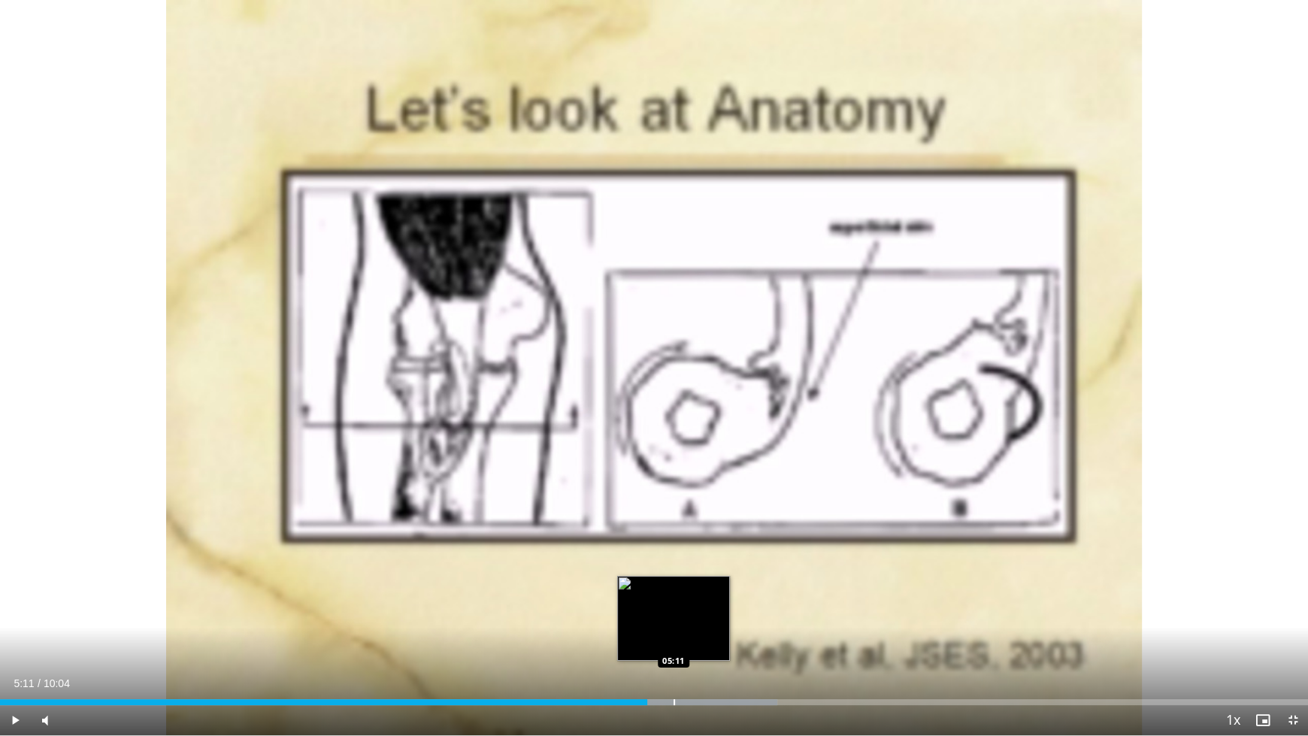
click at [674, 614] on div "Progress Bar" at bounding box center [675, 702] width 2 height 6
click at [694, 614] on div "Progress Bar" at bounding box center [695, 702] width 2 height 6
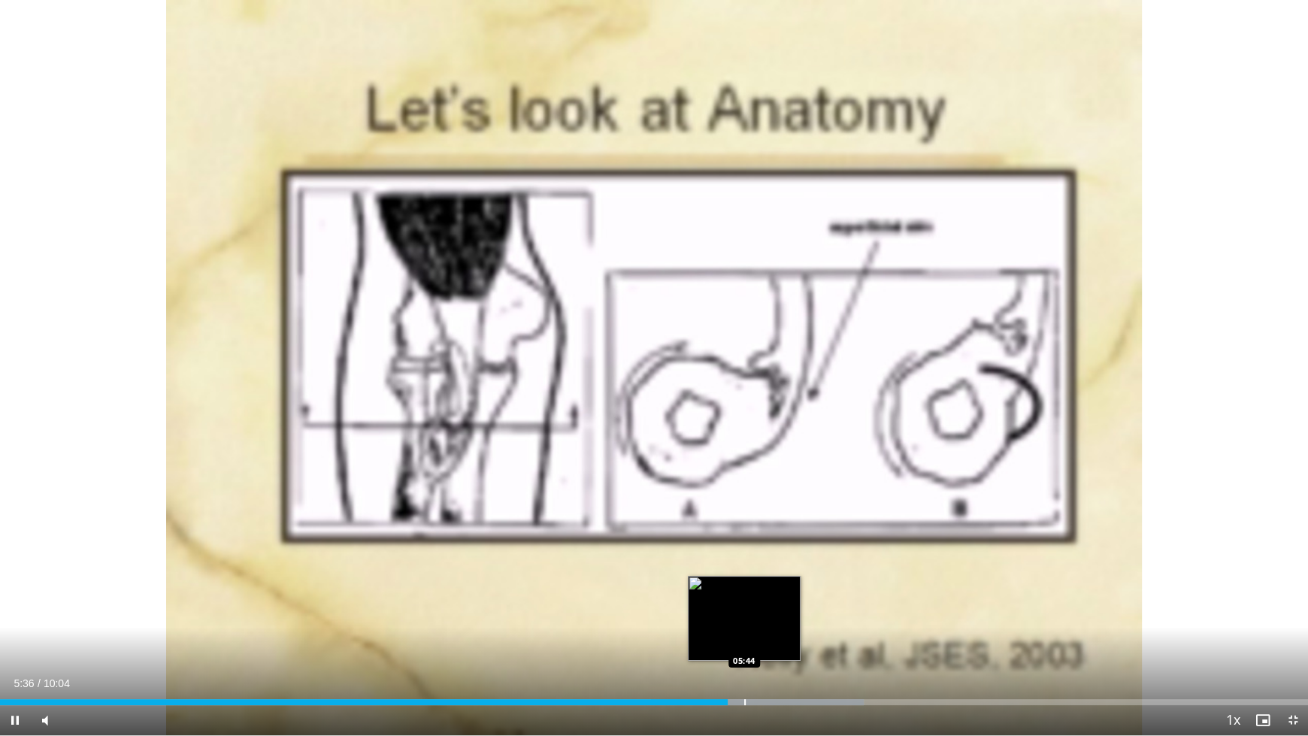
click at [744, 614] on div "Progress Bar" at bounding box center [745, 702] width 2 height 6
click at [781, 614] on div "Loaded : 69.34% 05:54 06:01" at bounding box center [654, 698] width 1308 height 14
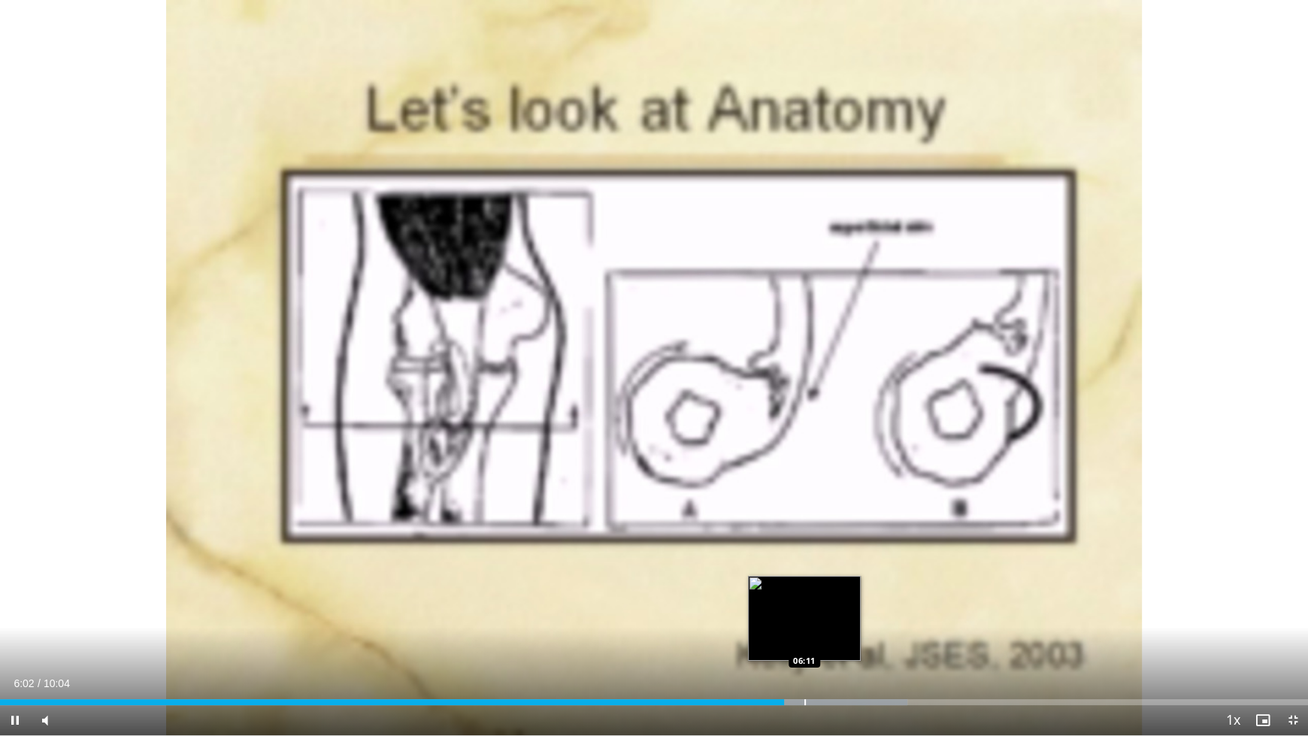
click at [805, 614] on div "Loaded : 69.34% 06:02 06:11" at bounding box center [654, 698] width 1308 height 14
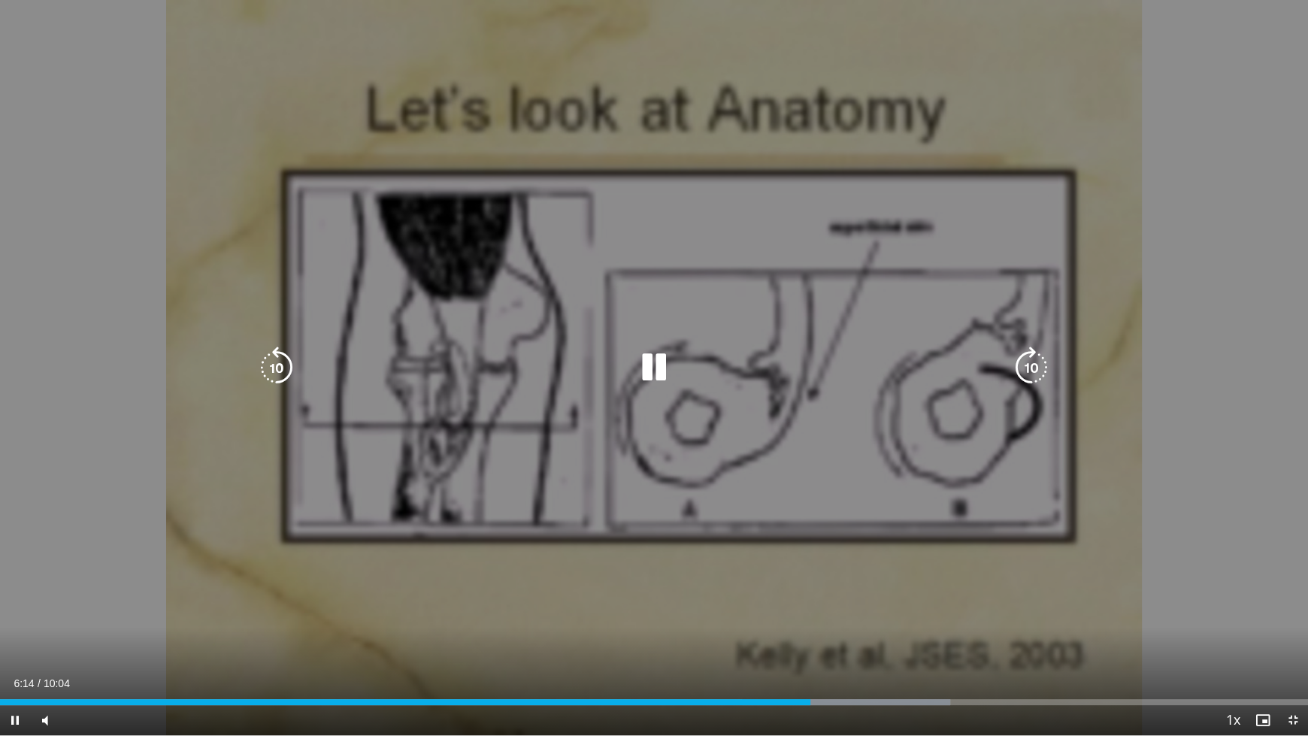
click at [809, 614] on div "10 seconds Tap to unmute" at bounding box center [654, 367] width 1308 height 735
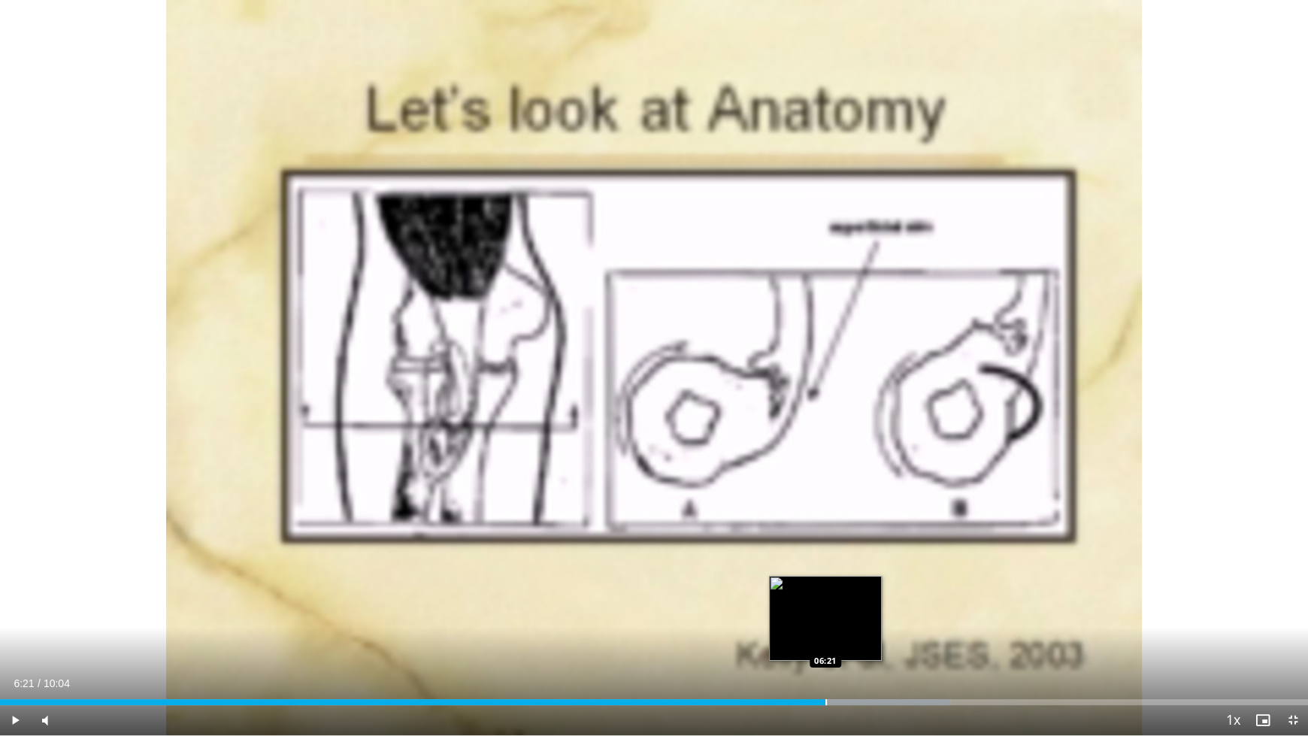
click at [825, 614] on div "Progress Bar" at bounding box center [826, 702] width 2 height 6
click at [846, 614] on div "Progress Bar" at bounding box center [845, 702] width 2 height 6
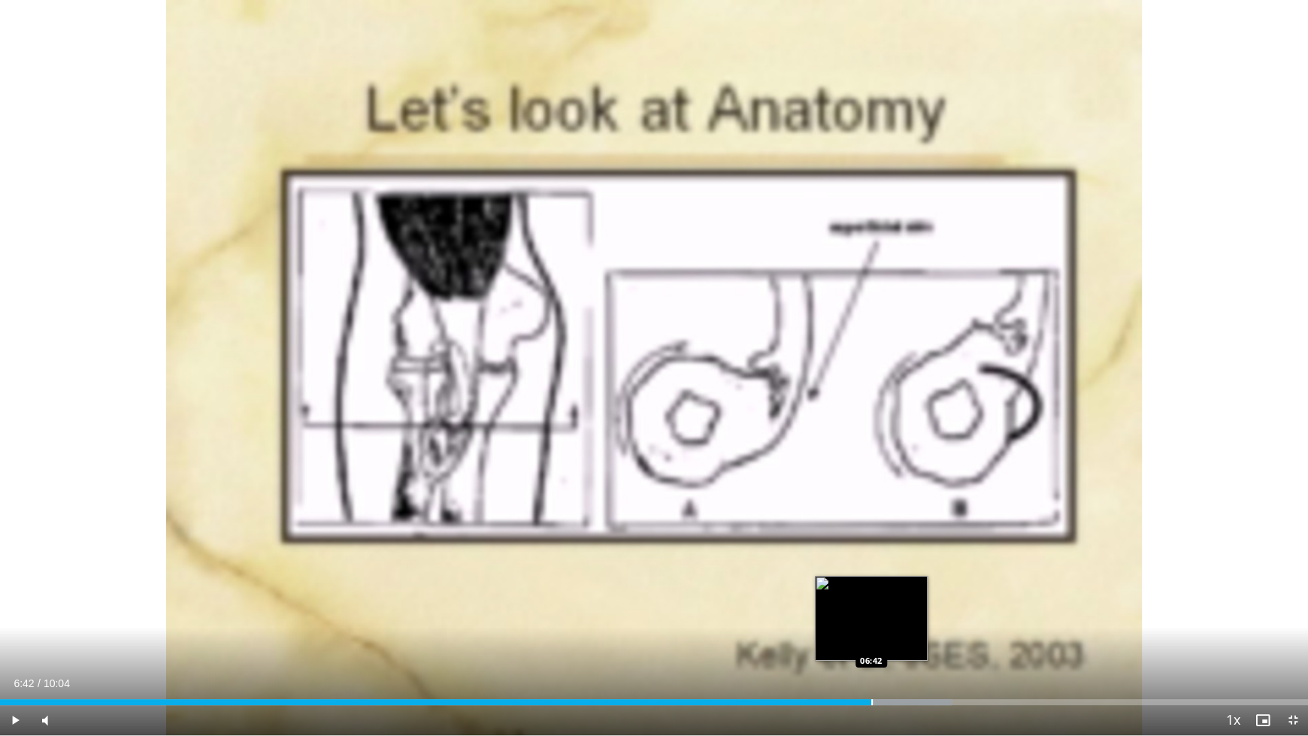
click at [871, 614] on div "Progress Bar" at bounding box center [872, 702] width 2 height 6
click at [884, 614] on div "Progress Bar" at bounding box center [885, 702] width 2 height 6
click at [895, 614] on div "Progress Bar" at bounding box center [896, 702] width 2 height 6
click at [909, 614] on div "Progress Bar" at bounding box center [910, 702] width 2 height 6
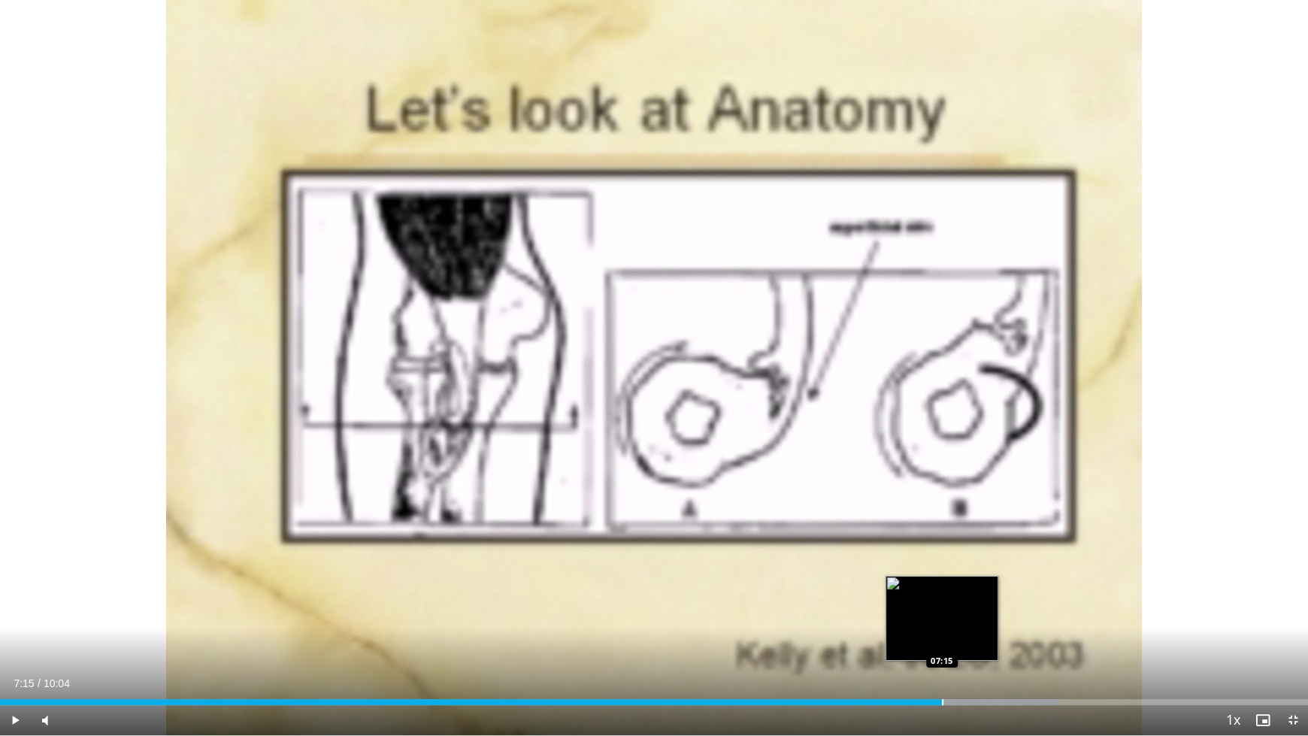
drag, startPoint x: 942, startPoint y: 700, endPoint x: 952, endPoint y: 700, distance: 10.5
click at [943, 614] on div "Loaded : 80.90% 07:15 07:15" at bounding box center [654, 702] width 1308 height 6
click at [959, 614] on div "Progress Bar" at bounding box center [960, 702] width 2 height 6
click at [973, 614] on div "Progress Bar" at bounding box center [974, 702] width 2 height 6
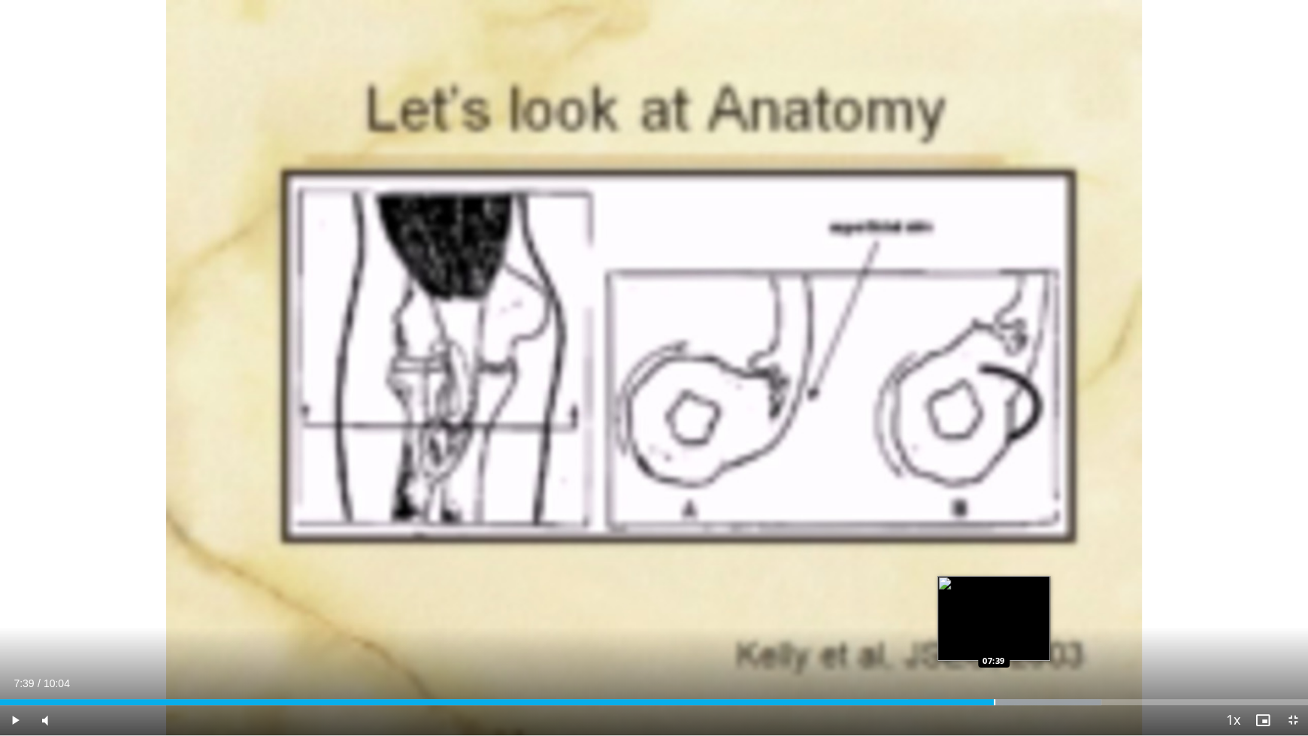
click at [995, 614] on div "Loaded : 84.20% 07:39 07:39" at bounding box center [654, 698] width 1308 height 14
click at [1028, 614] on div "Progress Bar" at bounding box center [1029, 702] width 2 height 6
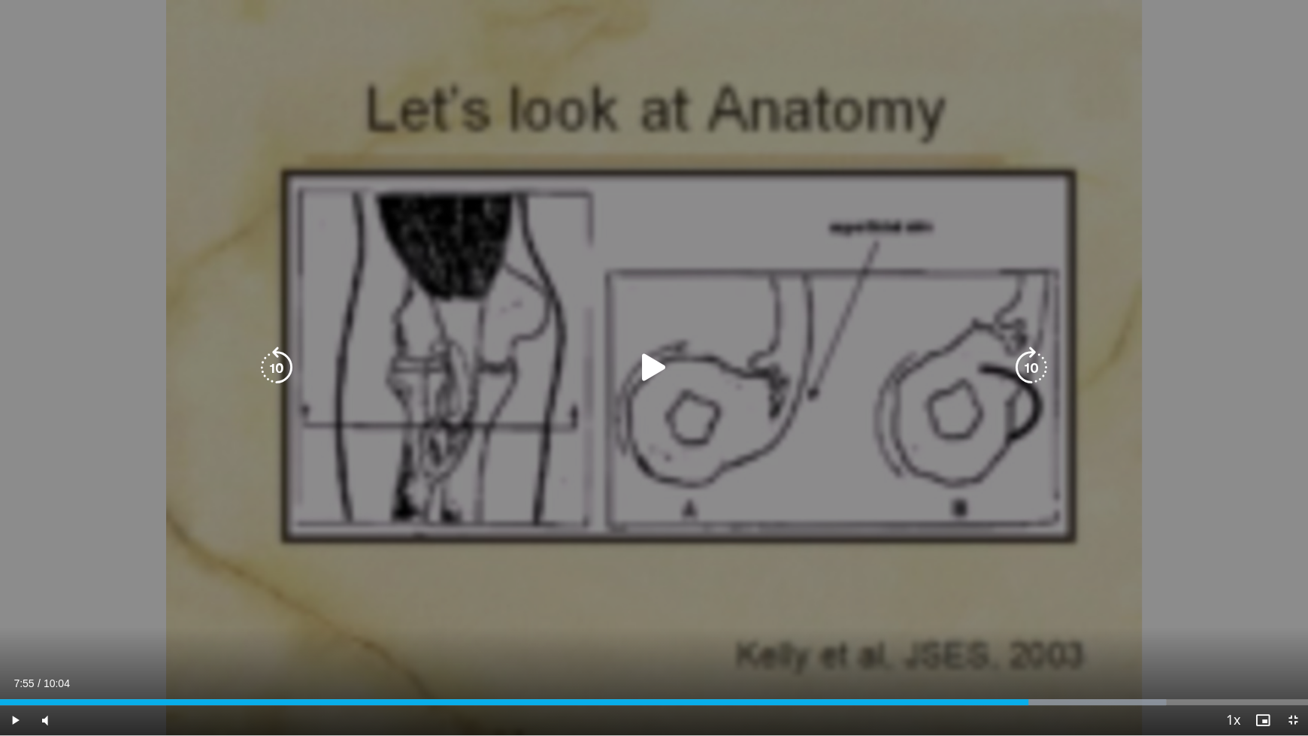
click at [969, 566] on div "10 seconds Tap to unmute" at bounding box center [654, 367] width 1308 height 735
click at [1002, 568] on div "10 seconds Tap to unmute" at bounding box center [654, 367] width 1308 height 735
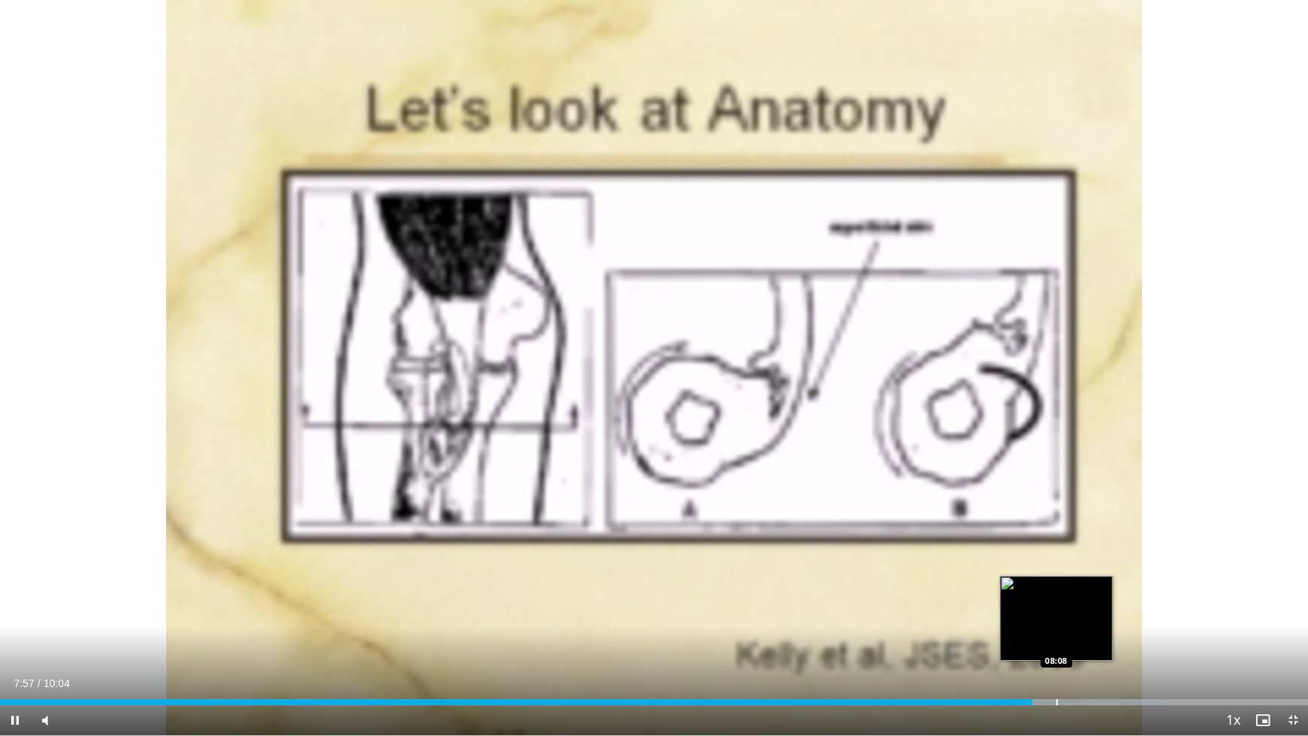
click at [1061, 614] on div "Loaded : 89.15% 07:57 08:08" at bounding box center [654, 698] width 1308 height 14
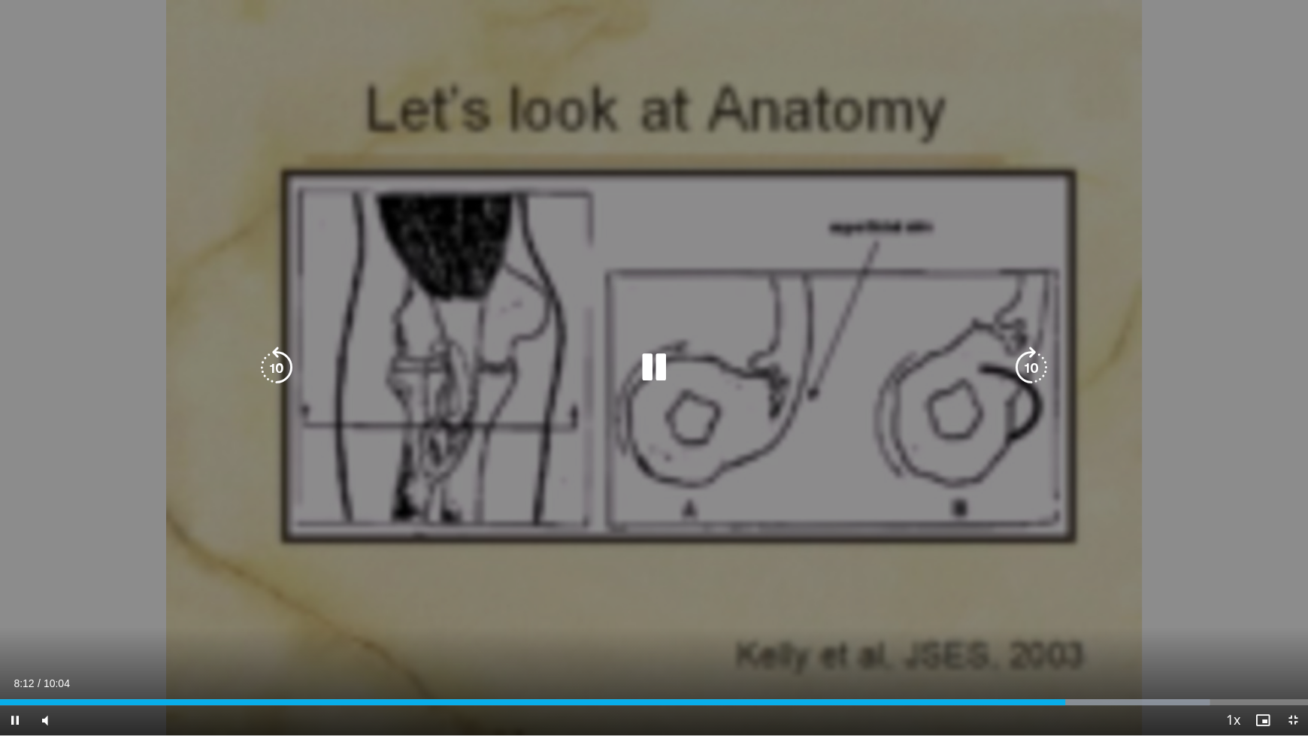
click at [1094, 569] on div "10 seconds Tap to unmute" at bounding box center [654, 367] width 1308 height 735
click at [1151, 614] on div "10 seconds Tap to unmute" at bounding box center [654, 367] width 1308 height 735
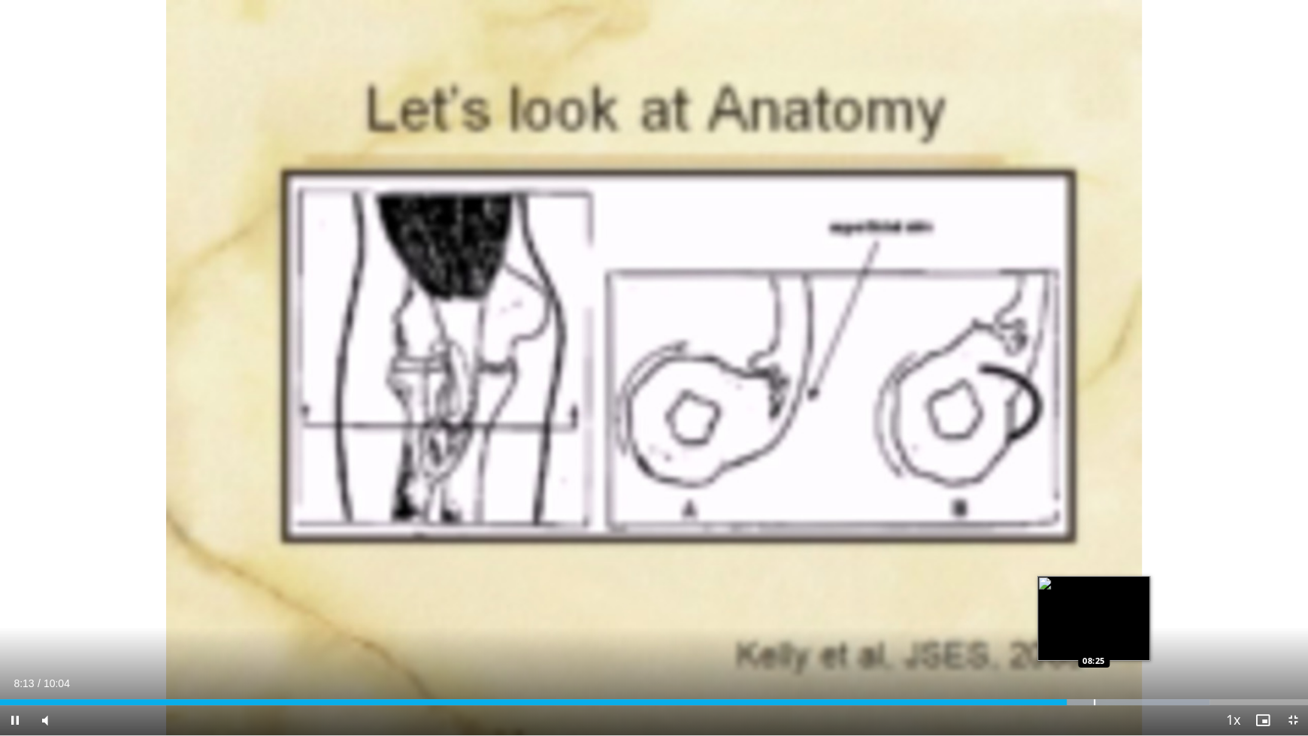
drag, startPoint x: 1095, startPoint y: 701, endPoint x: 1106, endPoint y: 700, distance: 11.3
click at [1103, 614] on div "Loaded : 92.45% 08:13 08:25" at bounding box center [654, 702] width 1308 height 6
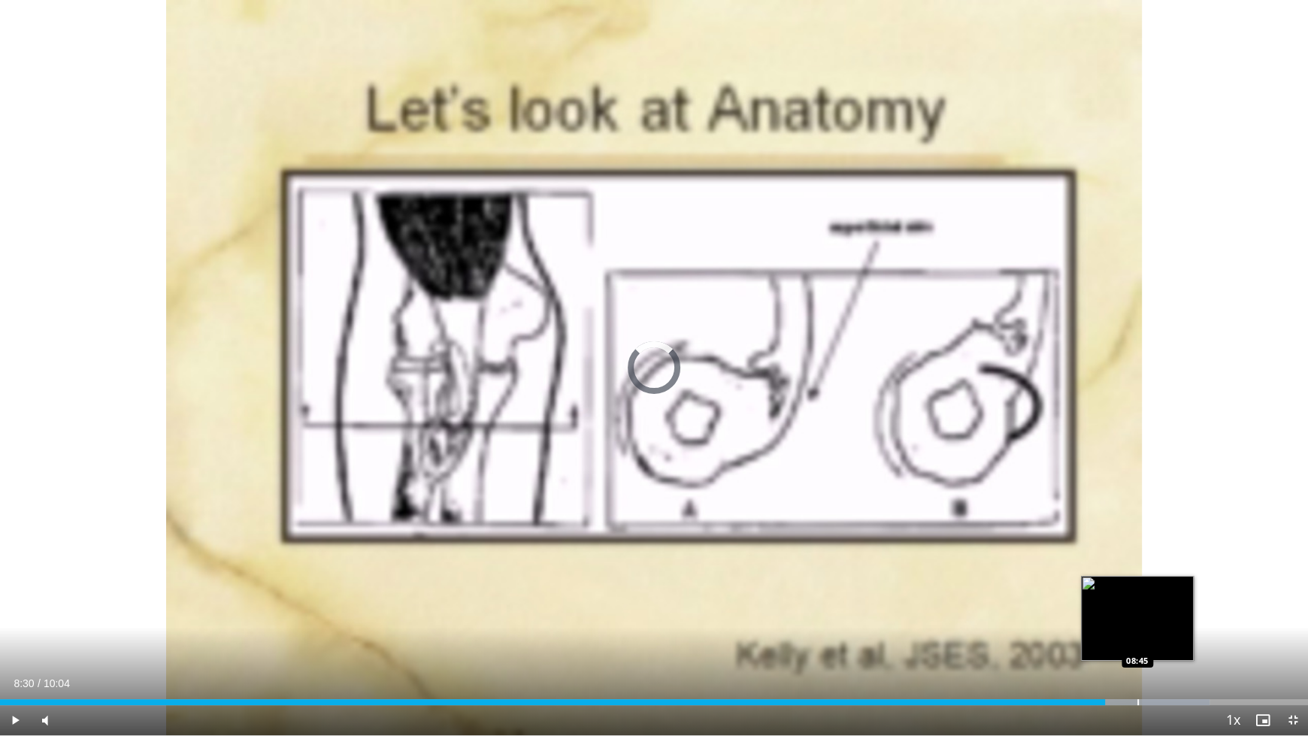
click at [1138, 614] on div "Progress Bar" at bounding box center [1138, 702] width 2 height 6
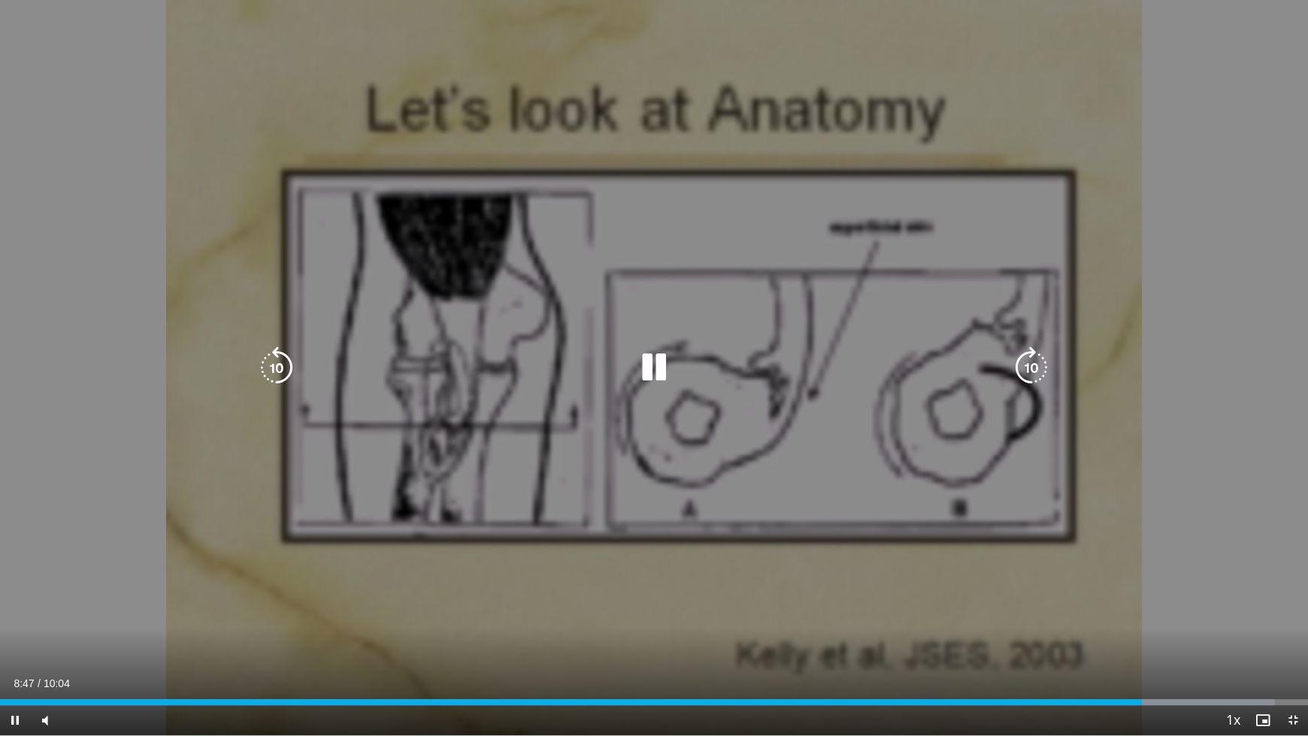
click at [1125, 554] on div "10 seconds Tap to unmute" at bounding box center [654, 367] width 1308 height 735
click at [509, 501] on div "10 seconds Tap to unmute" at bounding box center [654, 367] width 1308 height 735
click at [1224, 547] on div "10 seconds Tap to unmute" at bounding box center [654, 367] width 1308 height 735
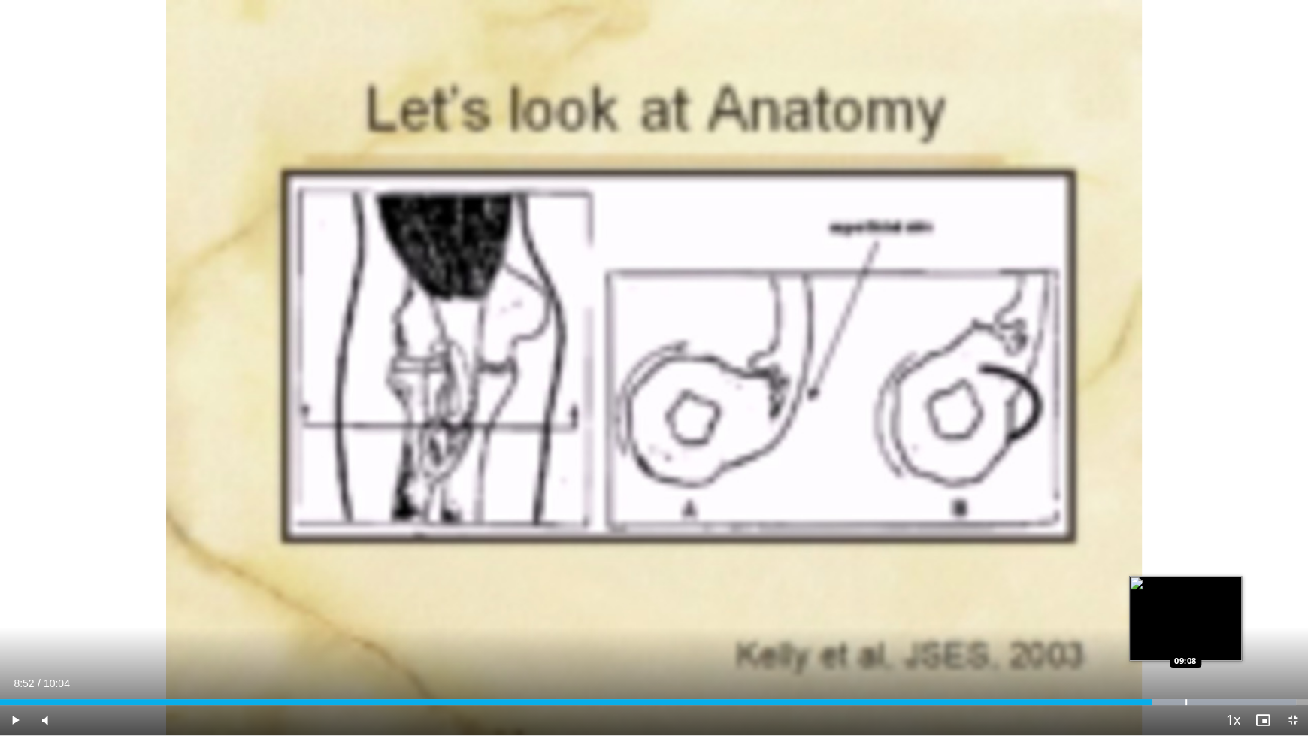
click at [1186, 614] on div "Progress Bar" at bounding box center [1187, 702] width 2 height 6
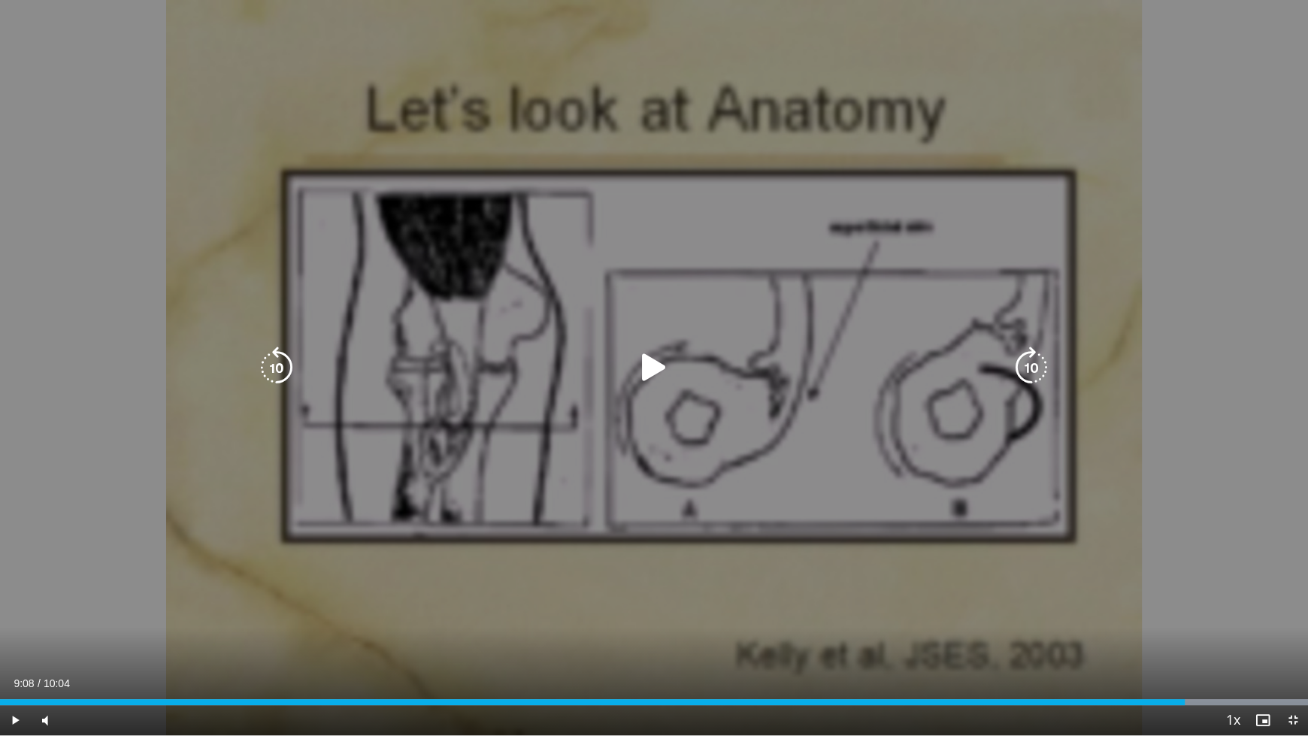
click at [1190, 614] on div "10 seconds Tap to unmute" at bounding box center [654, 367] width 1308 height 735
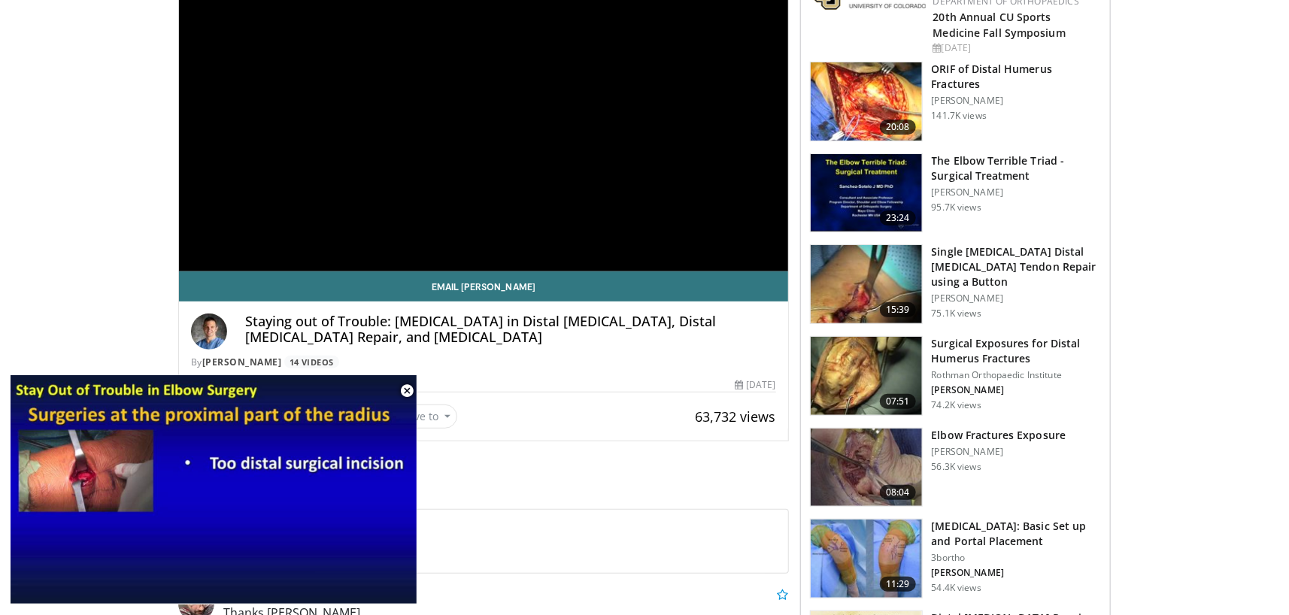
scroll to position [150, 0]
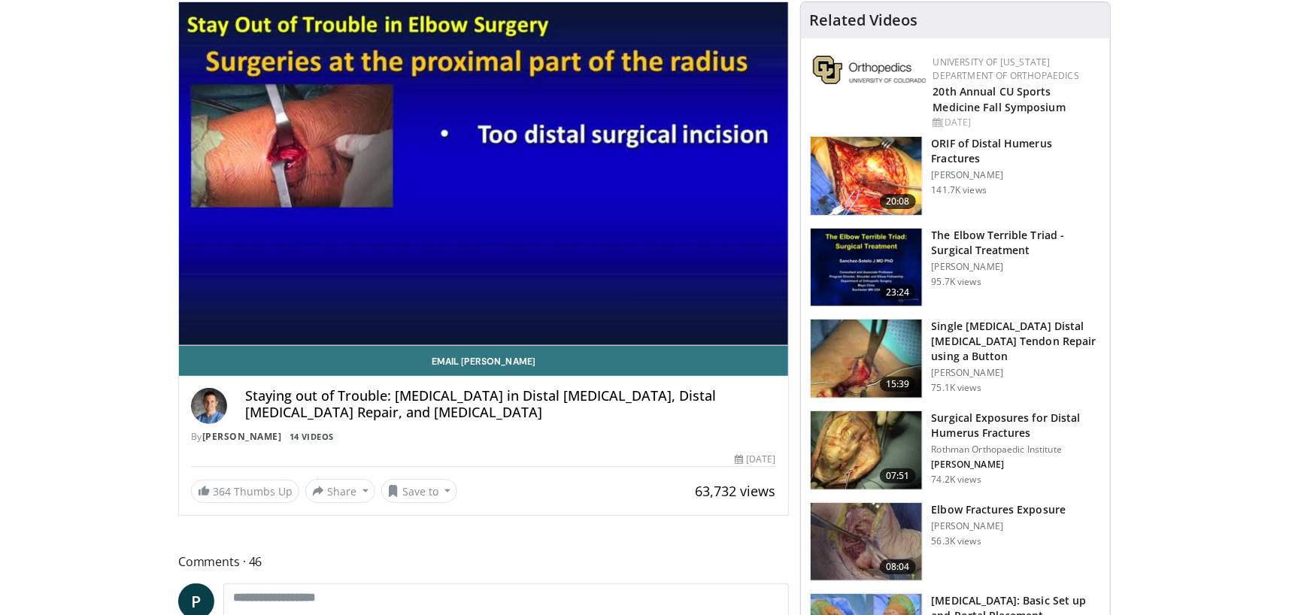
click at [866, 171] on img at bounding box center [865, 176] width 111 height 78
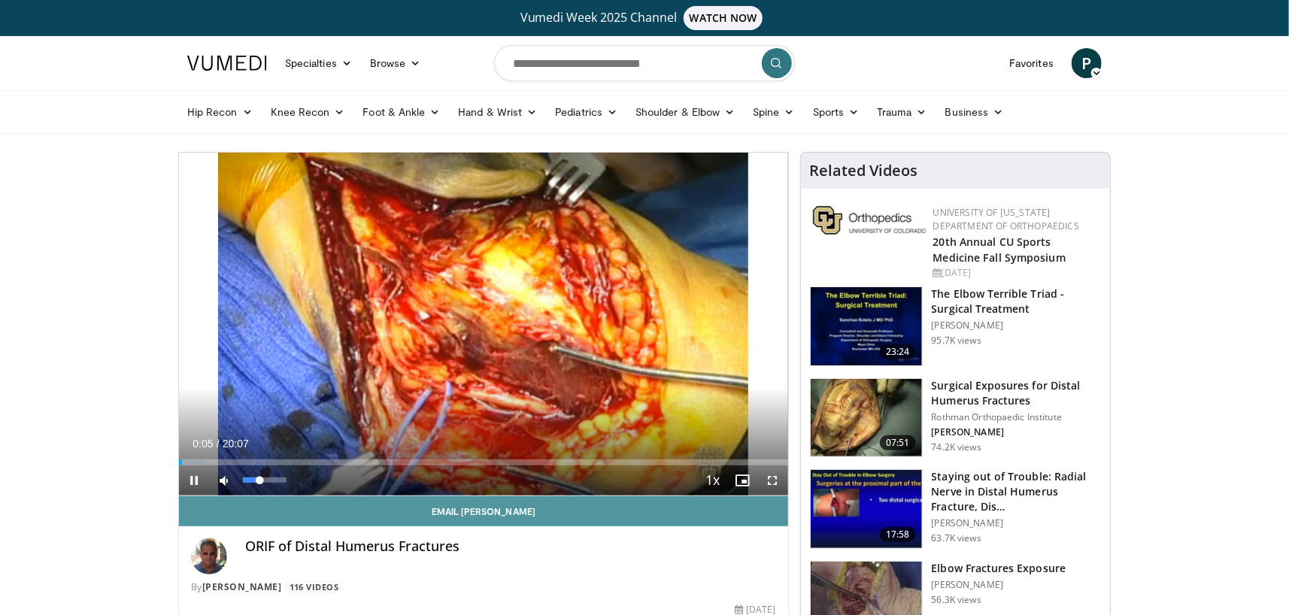
drag, startPoint x: 244, startPoint y: 477, endPoint x: 344, endPoint y: 500, distance: 101.8
click at [259, 478] on div "Volume Level" at bounding box center [251, 479] width 17 height 5
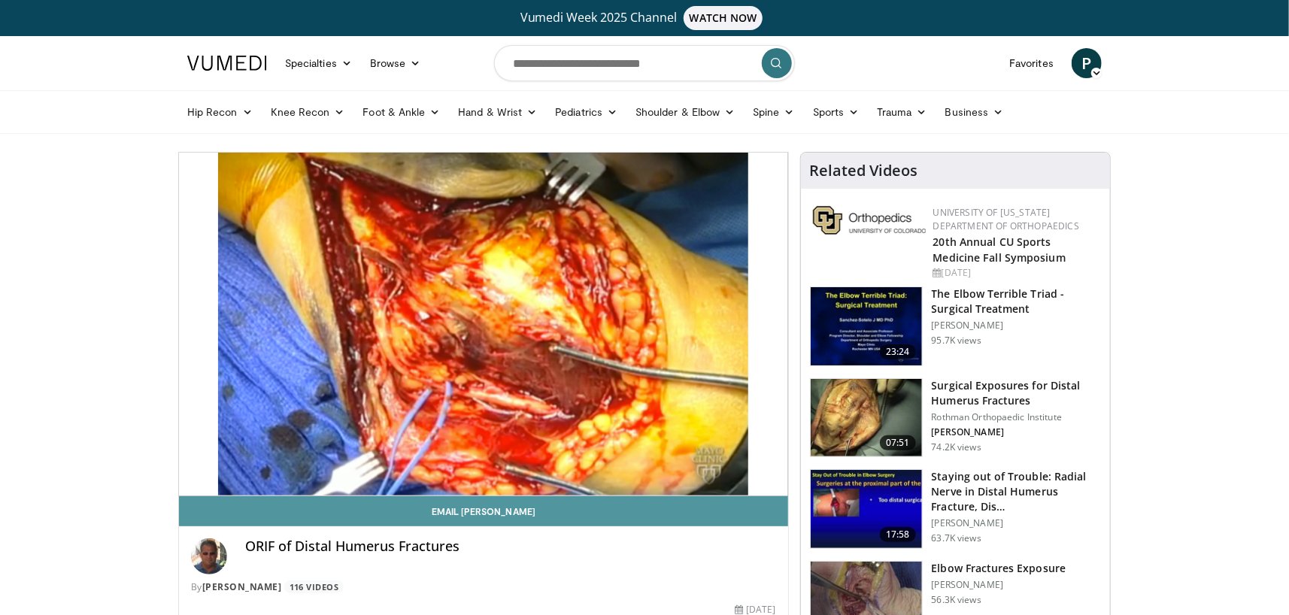
scroll to position [74, 0]
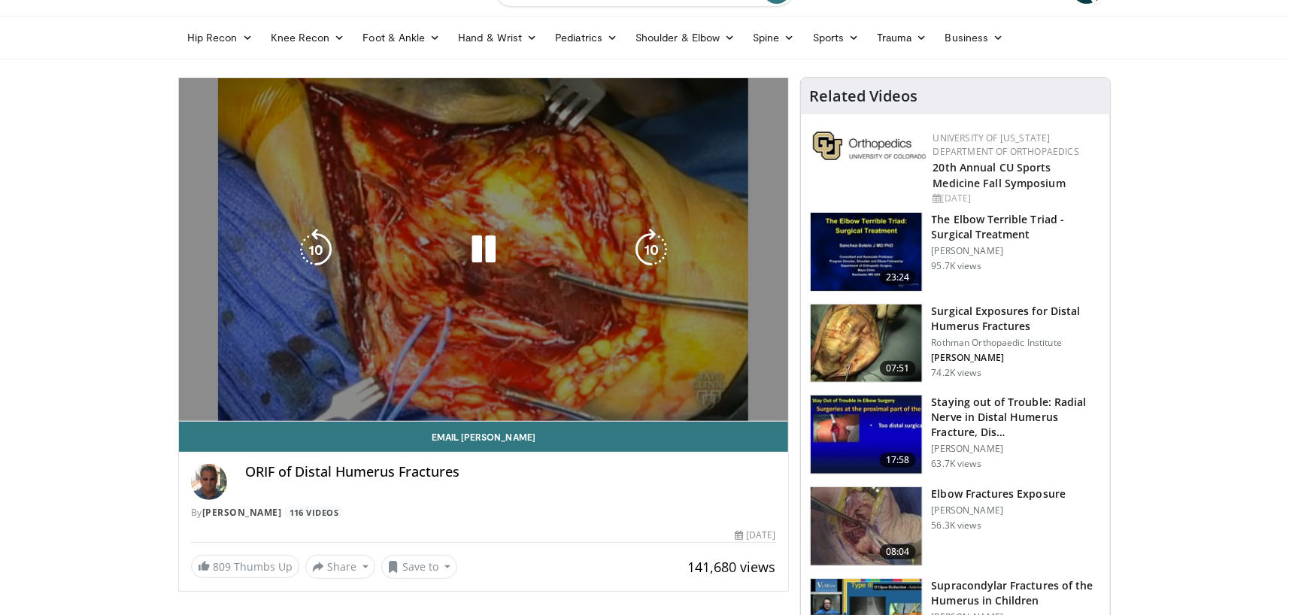
click at [0, 0] on div "Progress Bar" at bounding box center [0, 0] width 0 height 0
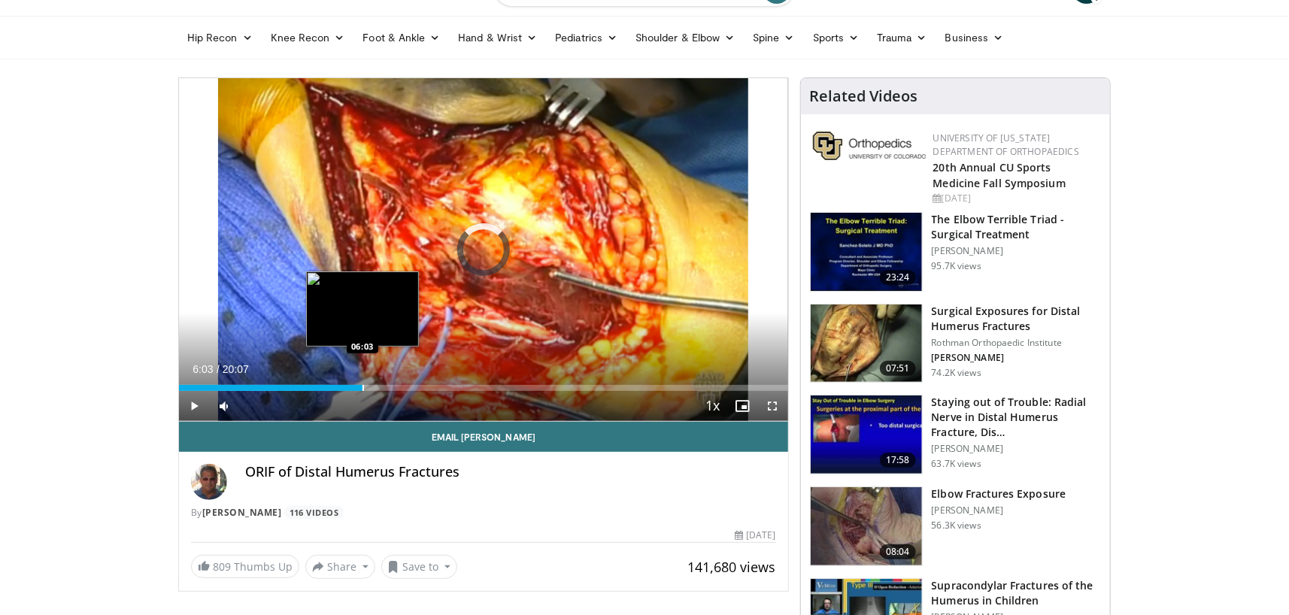
click at [362, 385] on div "Progress Bar" at bounding box center [363, 388] width 2 height 6
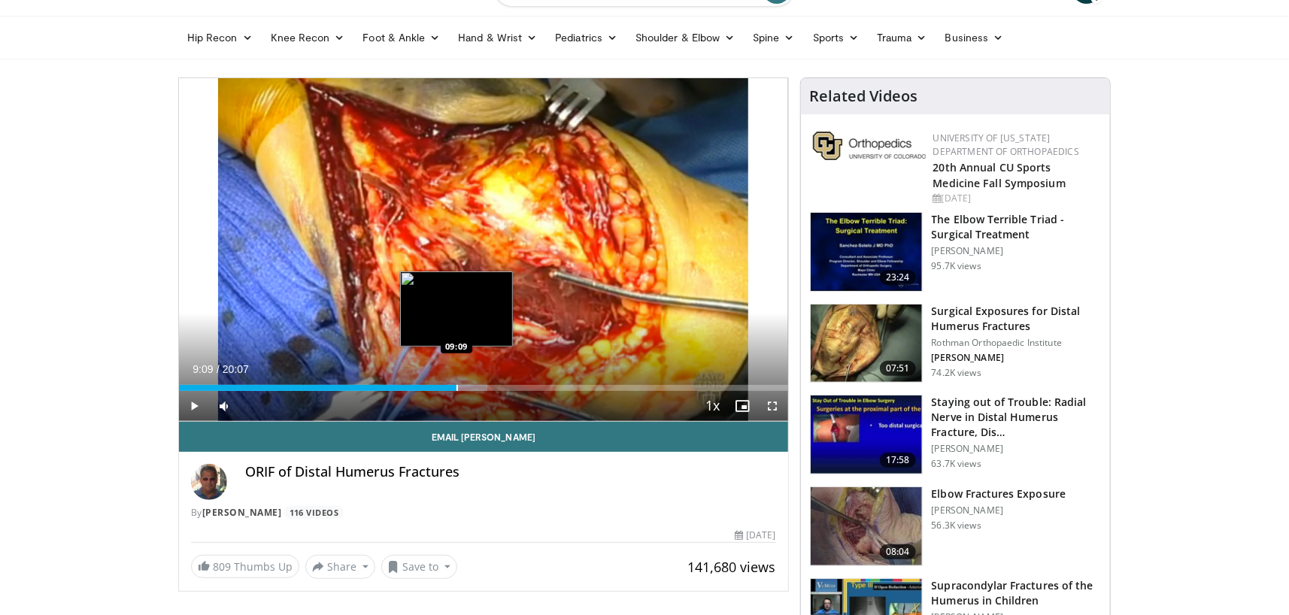
click at [456, 387] on div "Progress Bar" at bounding box center [457, 388] width 2 height 6
click at [461, 387] on div "Progress Bar" at bounding box center [462, 388] width 2 height 6
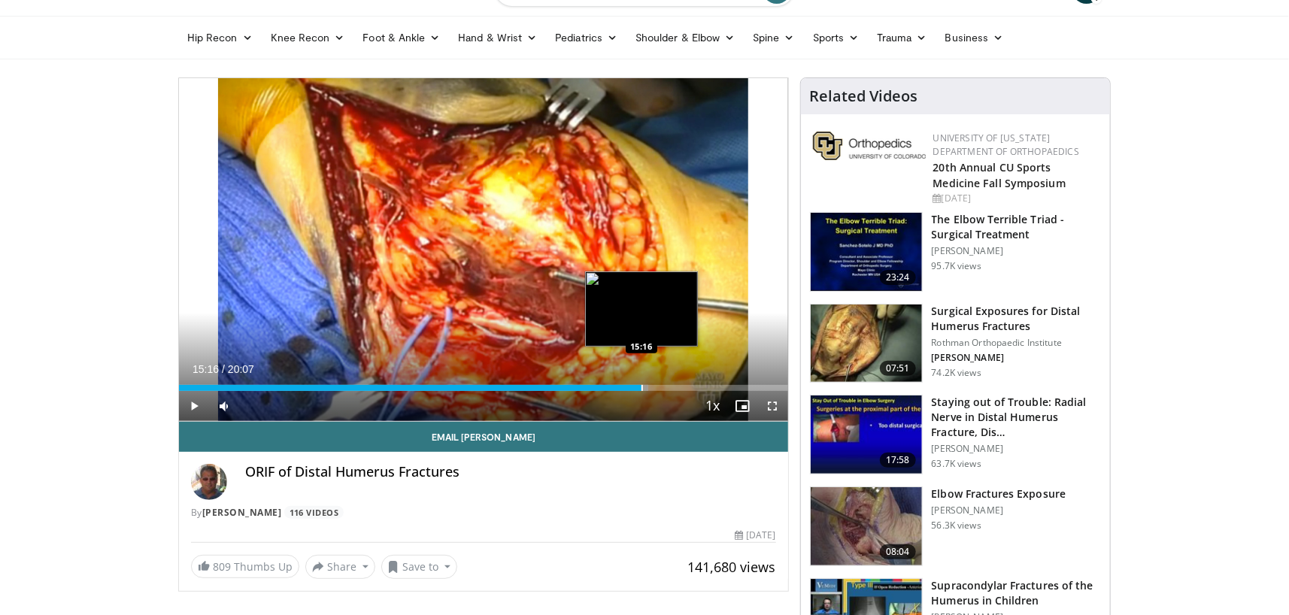
click at [641, 385] on div "Loaded : 77.11% 15:18 15:16" at bounding box center [483, 388] width 609 height 6
click at [662, 385] on div "Progress Bar" at bounding box center [663, 388] width 2 height 6
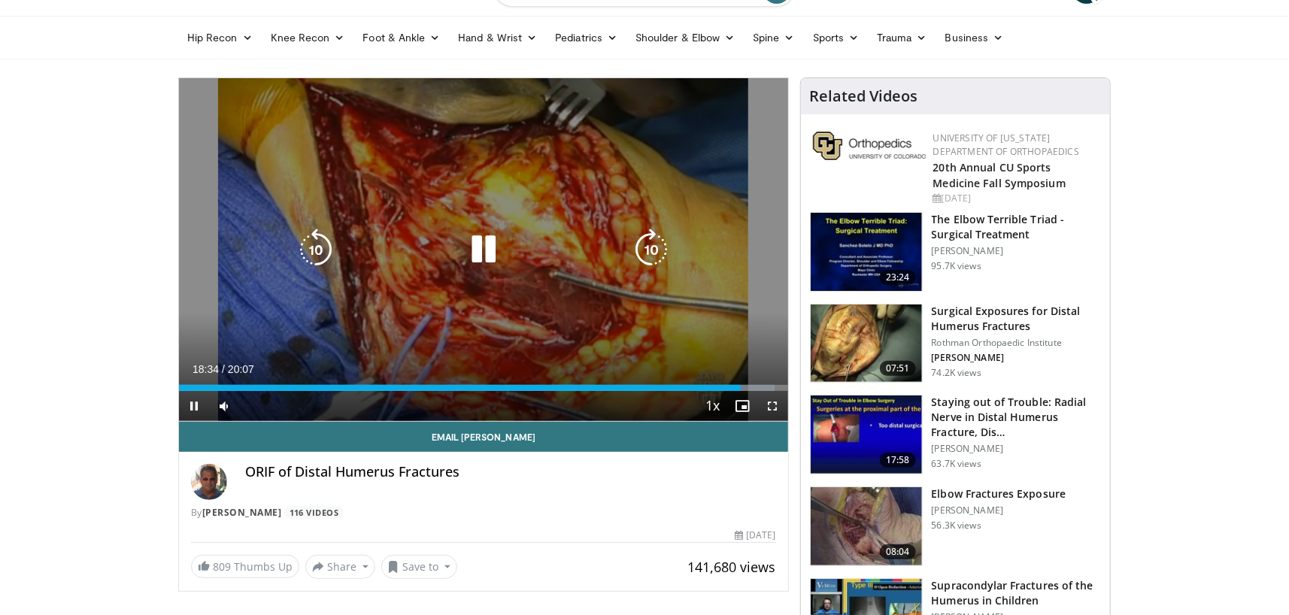
click at [574, 320] on div "10 seconds Tap to unmute" at bounding box center [483, 249] width 609 height 343
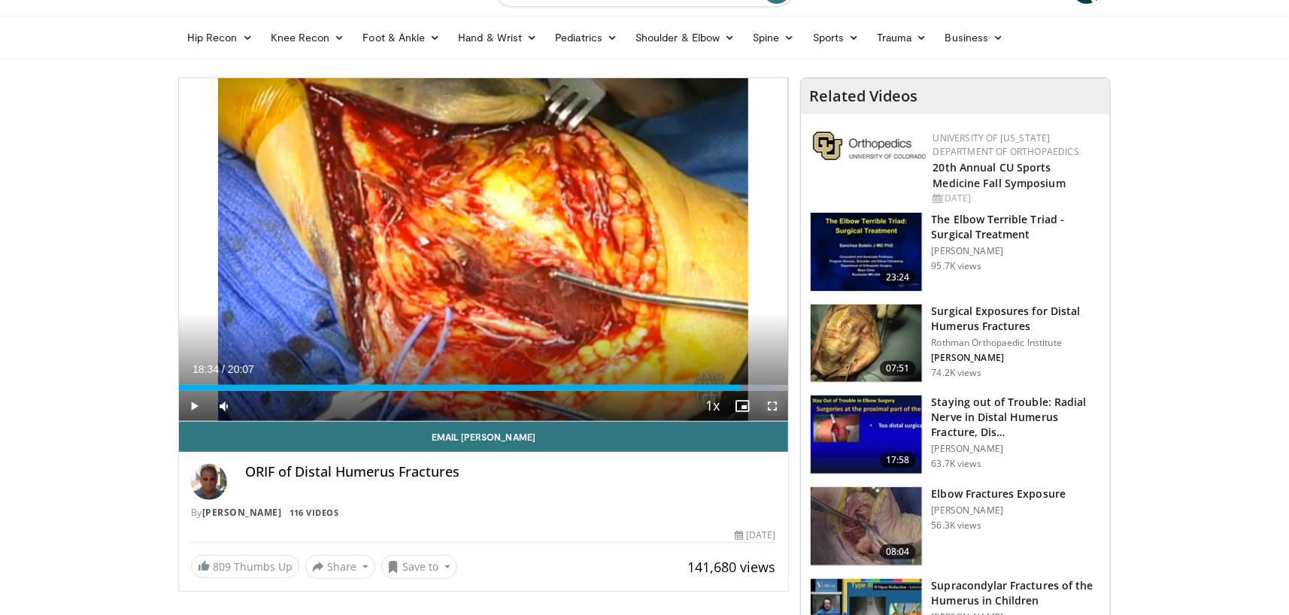
click at [779, 405] on span "Video Player" at bounding box center [773, 406] width 30 height 30
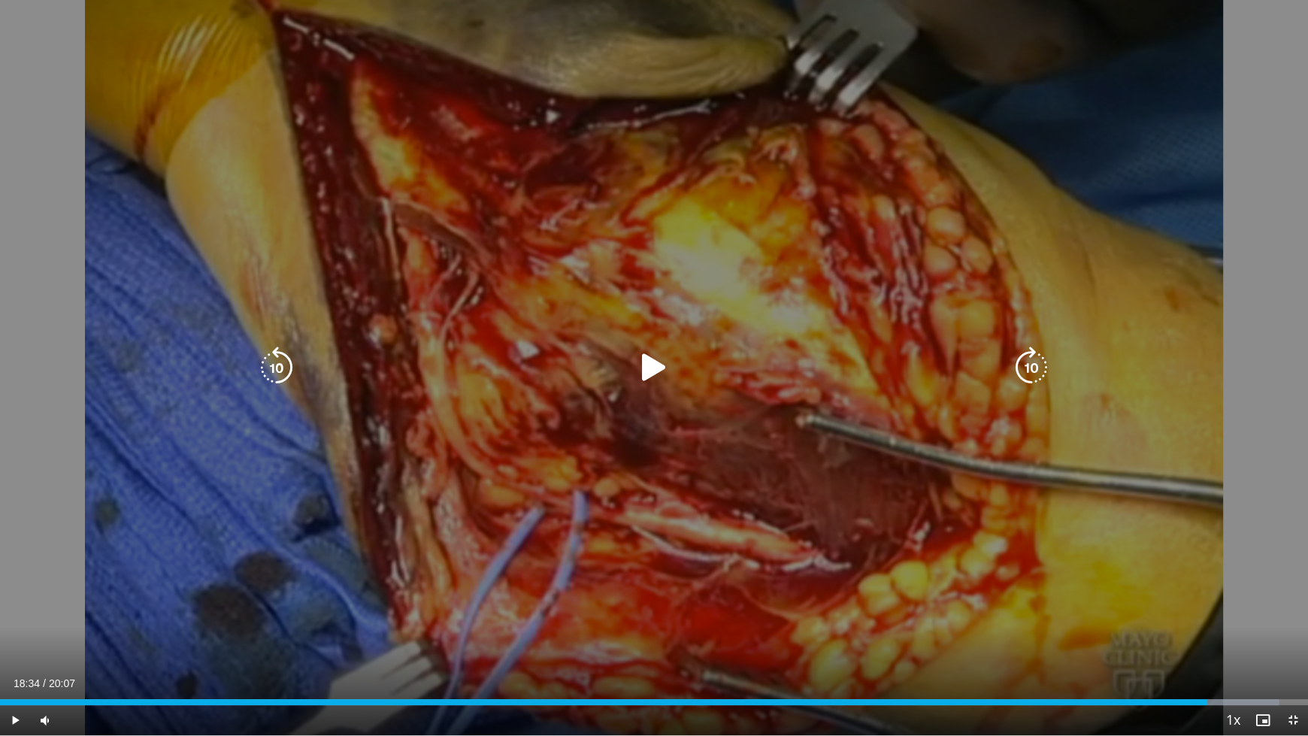
click at [172, 550] on div "10 seconds Tap to unmute" at bounding box center [654, 367] width 1308 height 735
click at [177, 548] on div "10 seconds Tap to unmute" at bounding box center [654, 367] width 1308 height 735
click at [584, 577] on div "10 seconds Tap to unmute" at bounding box center [654, 367] width 1308 height 735
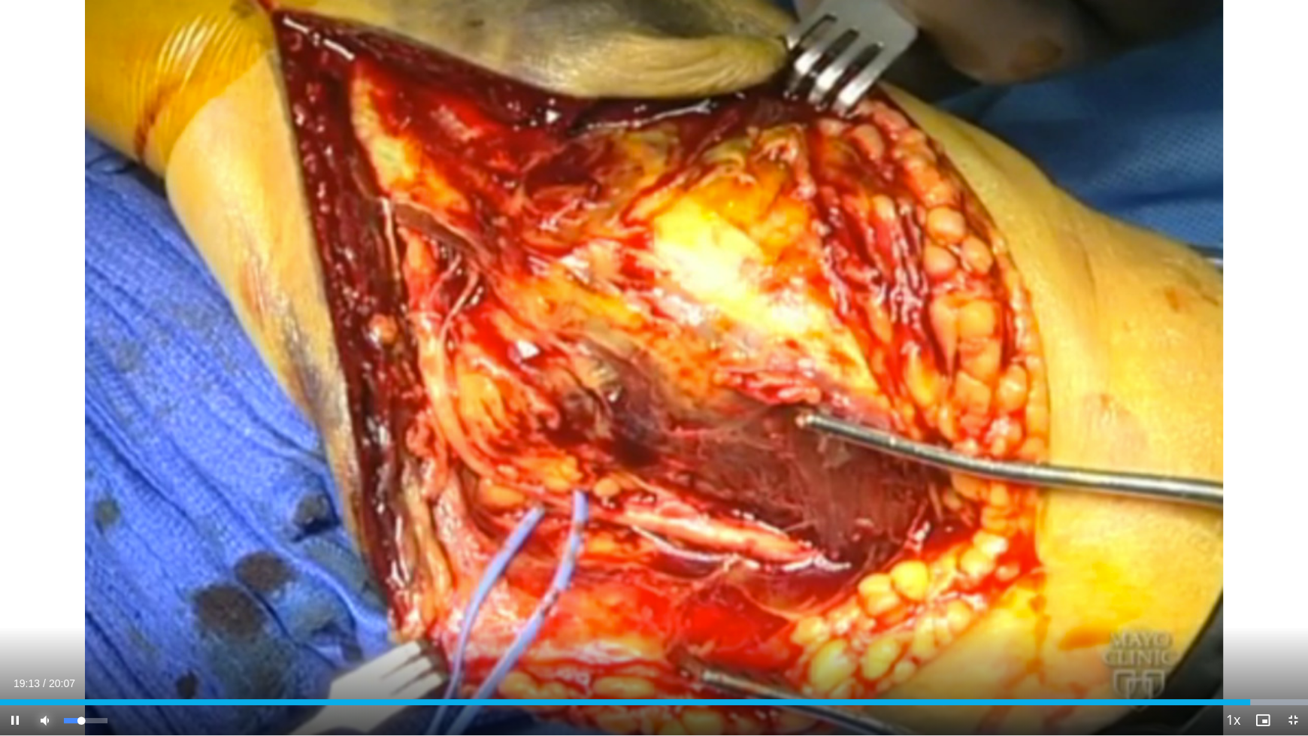
click at [47, 614] on span "Video Player" at bounding box center [45, 720] width 30 height 30
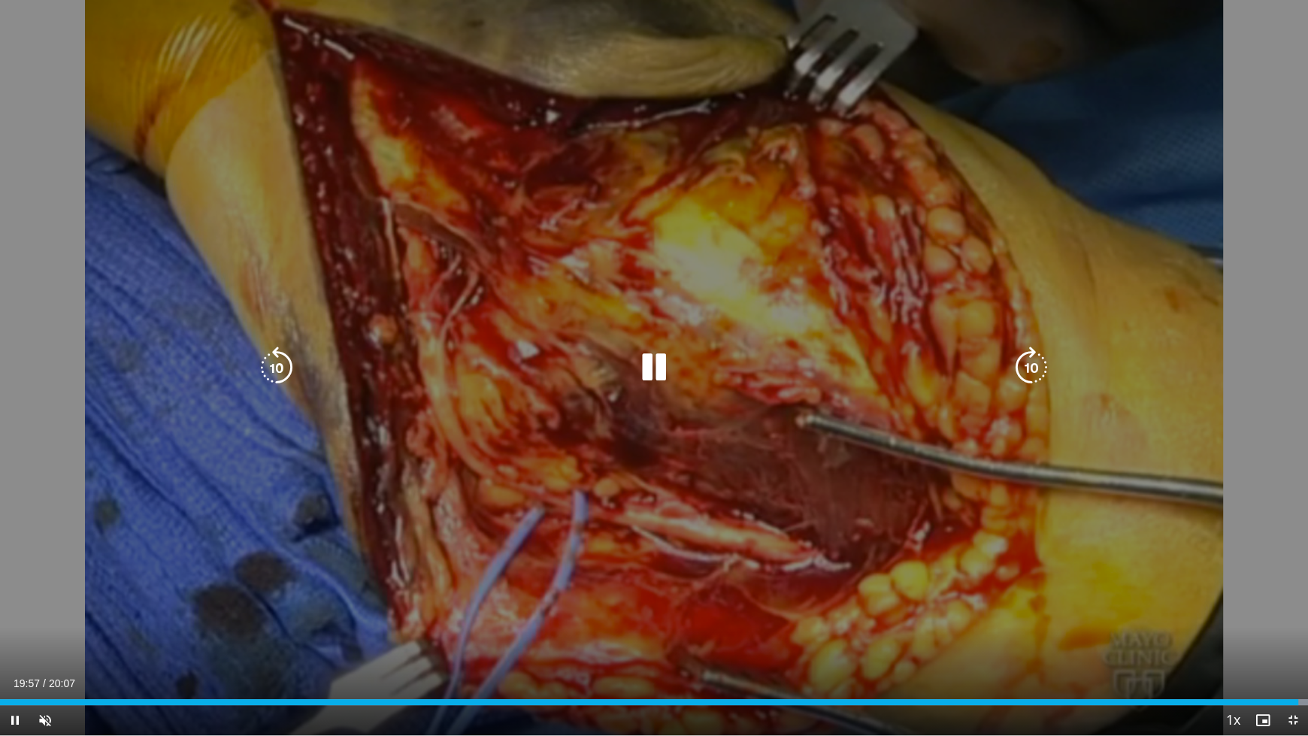
click at [616, 612] on div "10 seconds Tap to unmute" at bounding box center [654, 367] width 1308 height 735
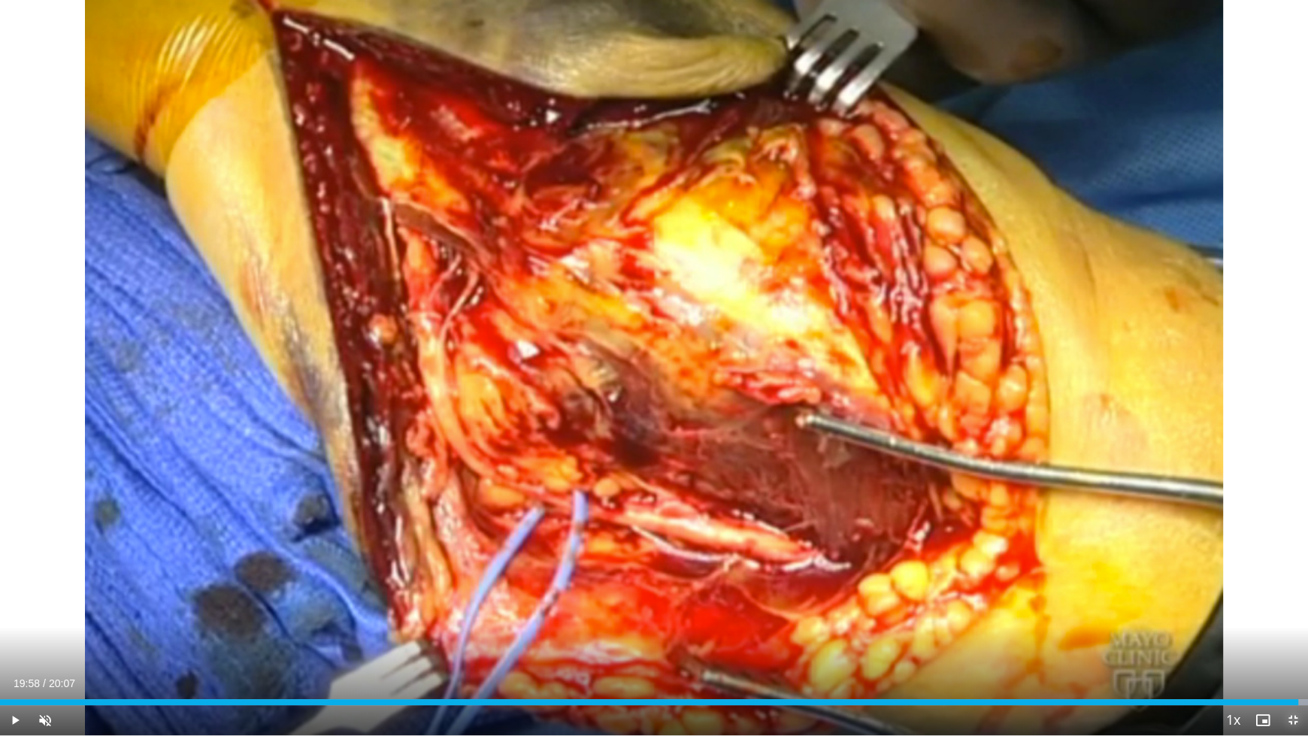
click at [1288, 614] on span "Video Player" at bounding box center [1293, 720] width 30 height 30
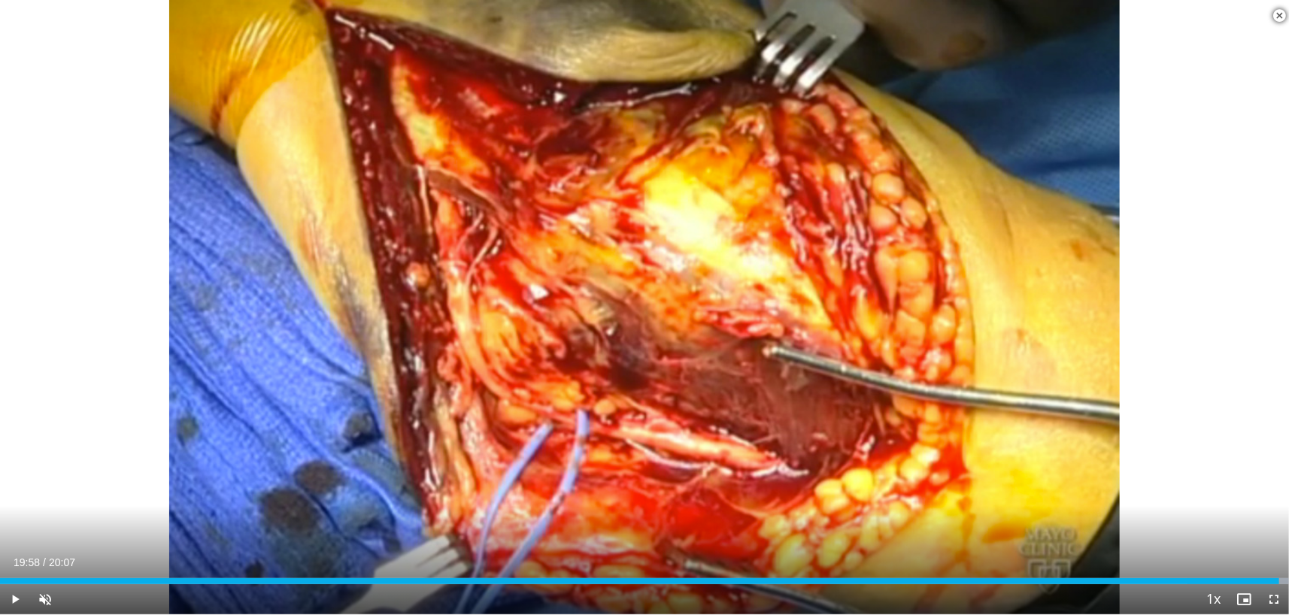
scroll to position [2255, 0]
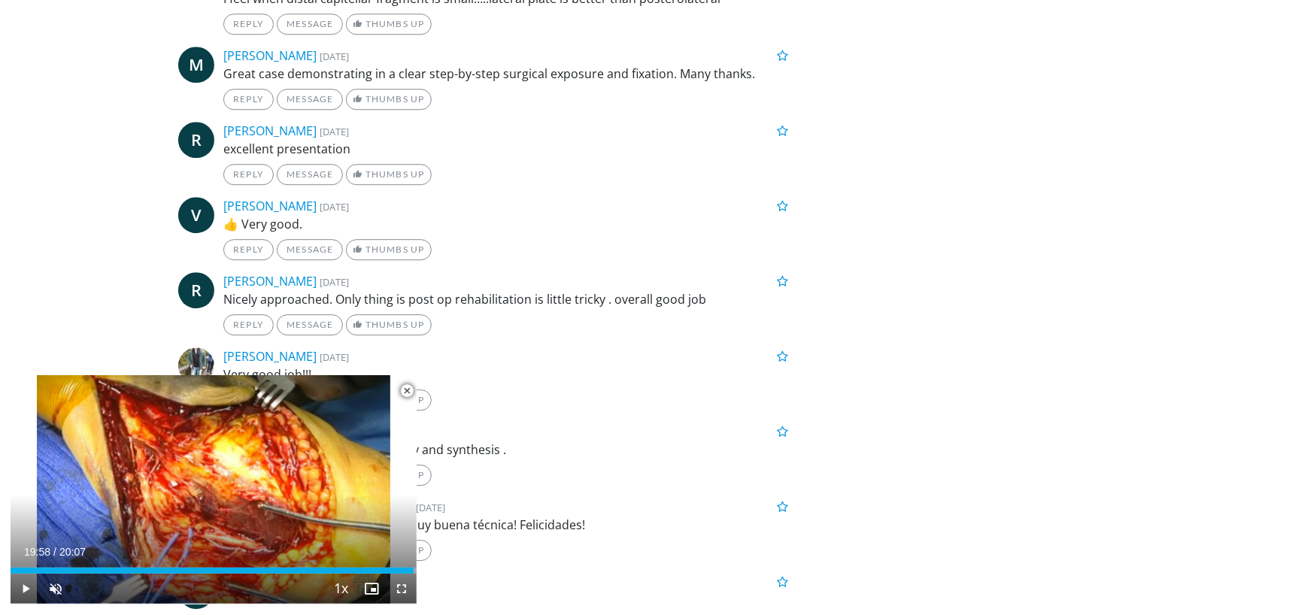
click at [409, 394] on span "Video Player" at bounding box center [407, 391] width 30 height 30
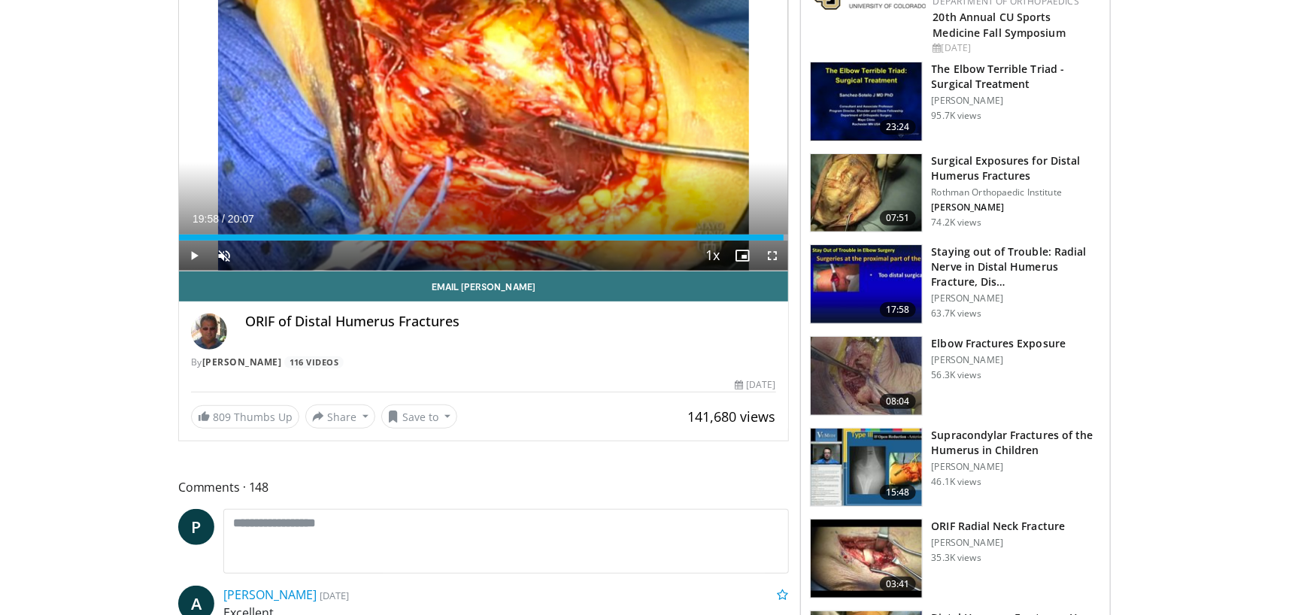
scroll to position [0, 0]
